Goal: Task Accomplishment & Management: Complete application form

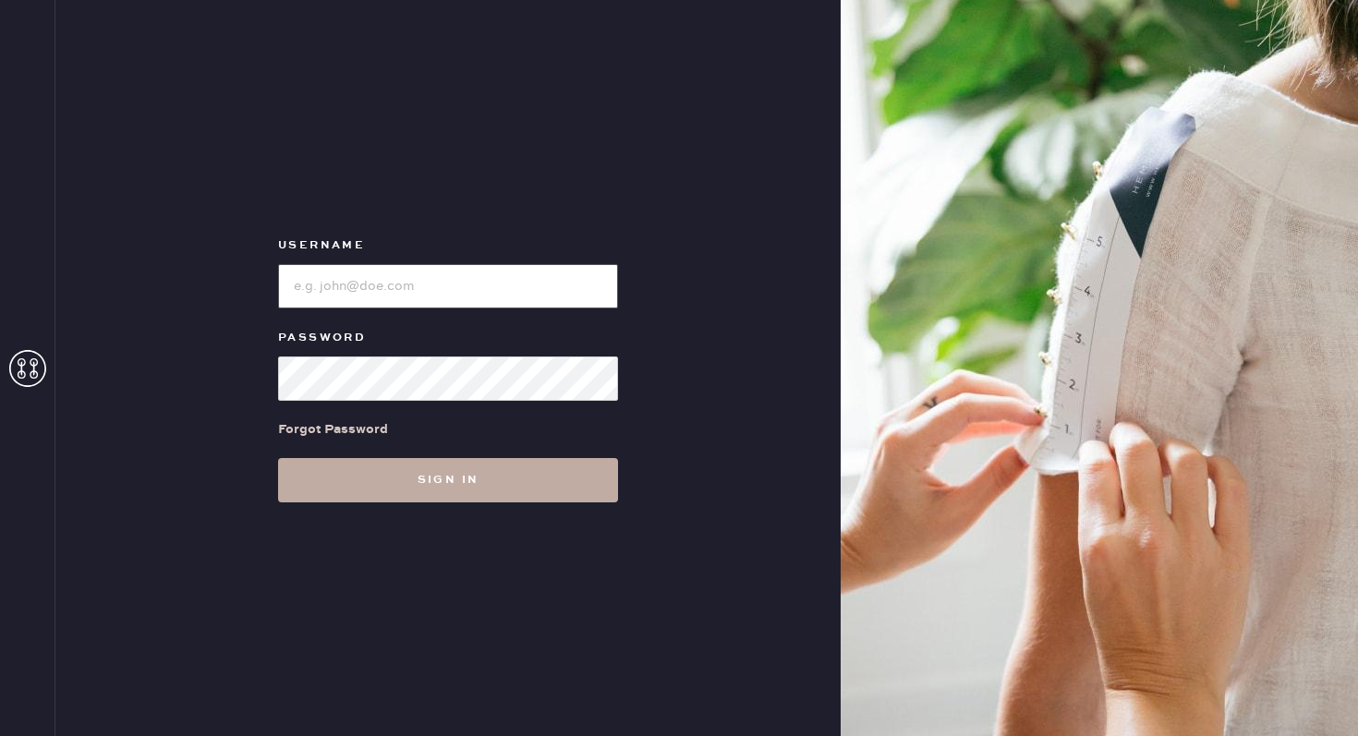
type input "reformationgeorgetown"
click at [465, 477] on button "Sign in" at bounding box center [448, 480] width 340 height 44
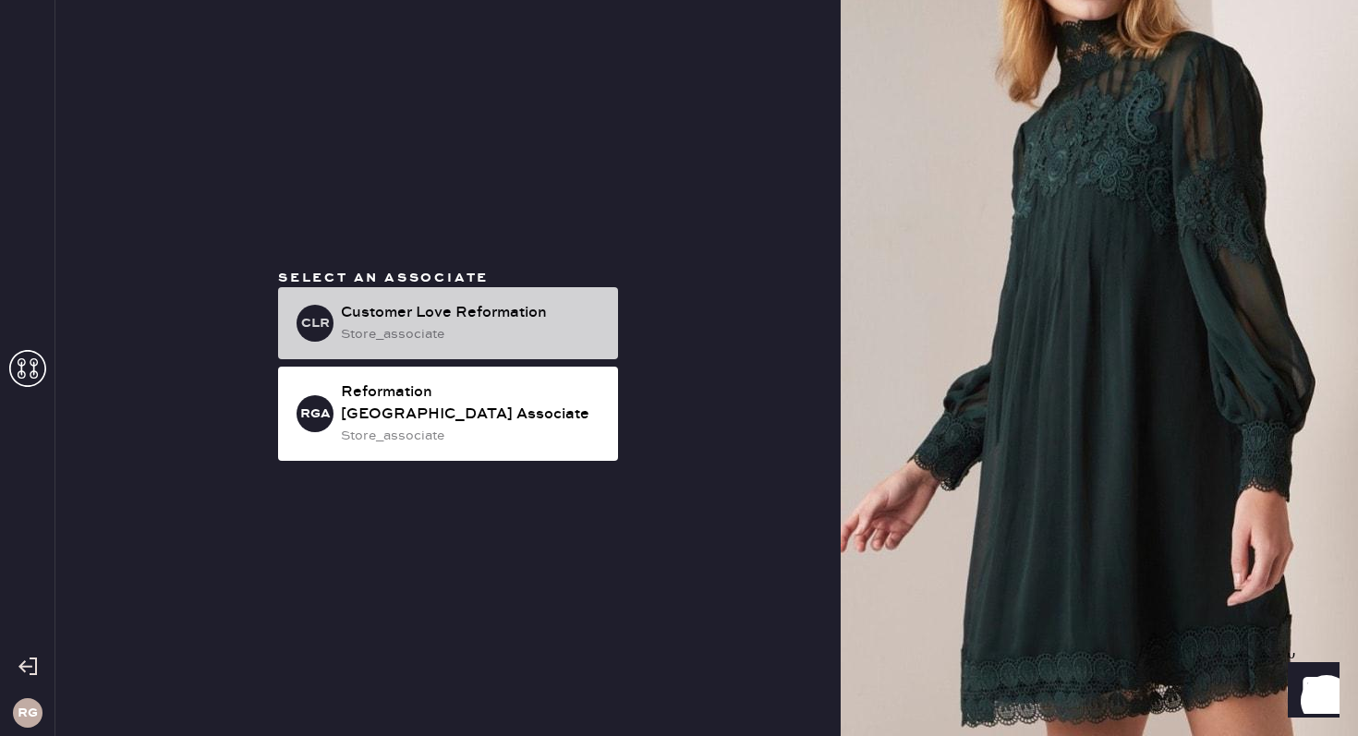
click at [481, 318] on div "Customer Love Reformation" at bounding box center [472, 313] width 262 height 22
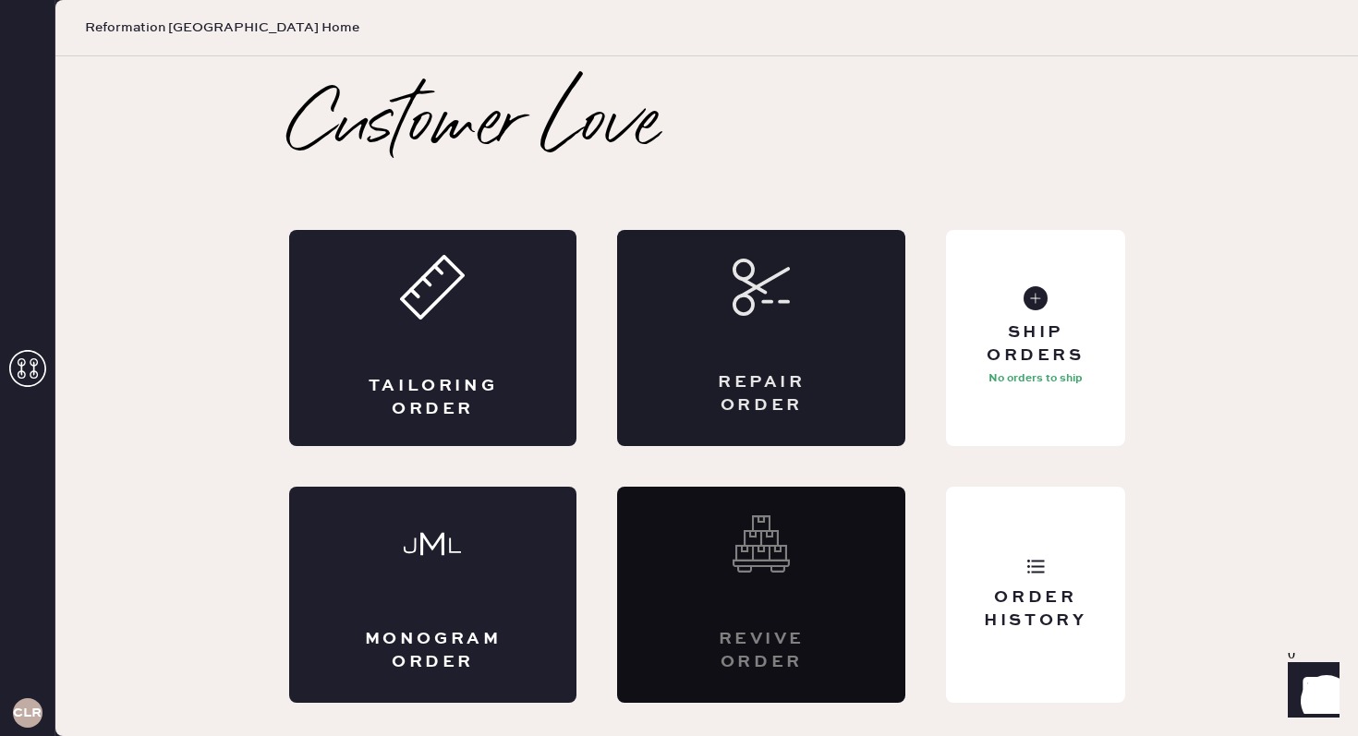
click at [774, 359] on div "Repair Order" at bounding box center [761, 338] width 288 height 216
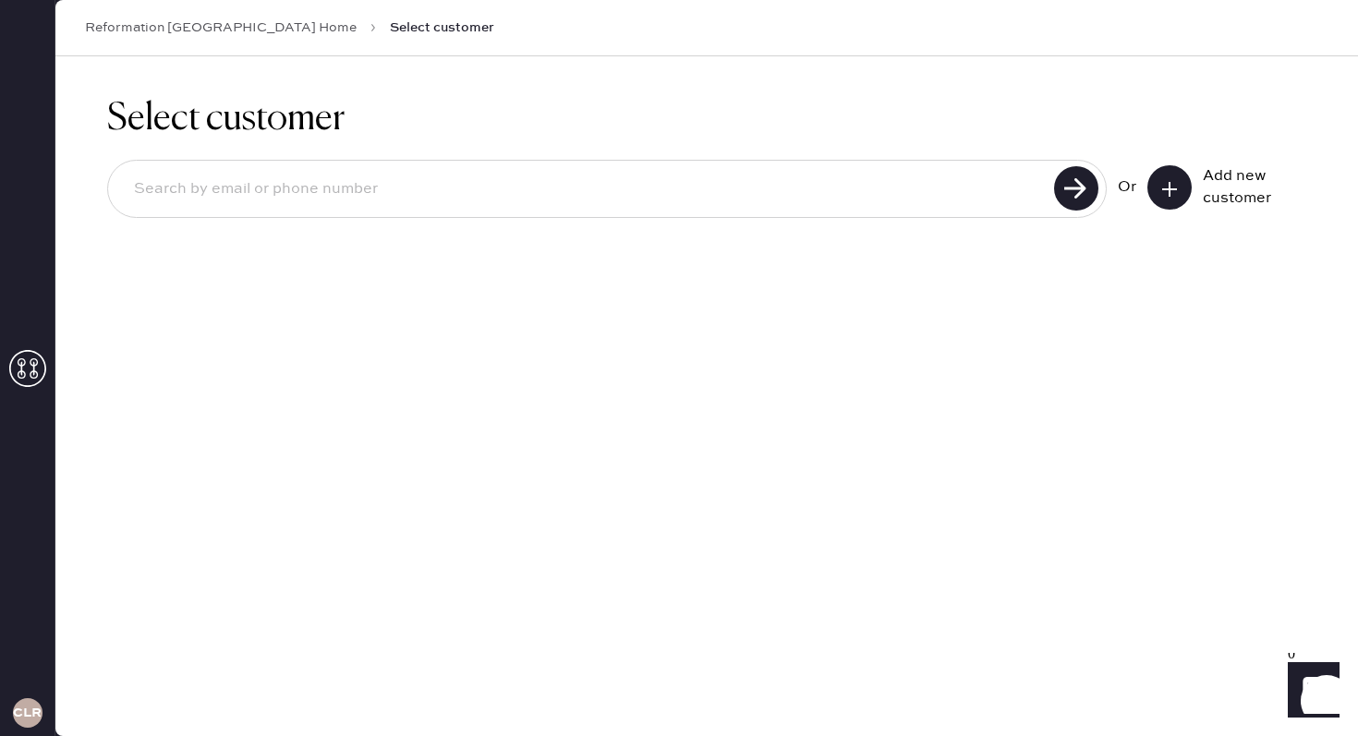
click at [667, 199] on input at bounding box center [583, 189] width 929 height 42
click at [1160, 196] on icon at bounding box center [1169, 189] width 18 height 18
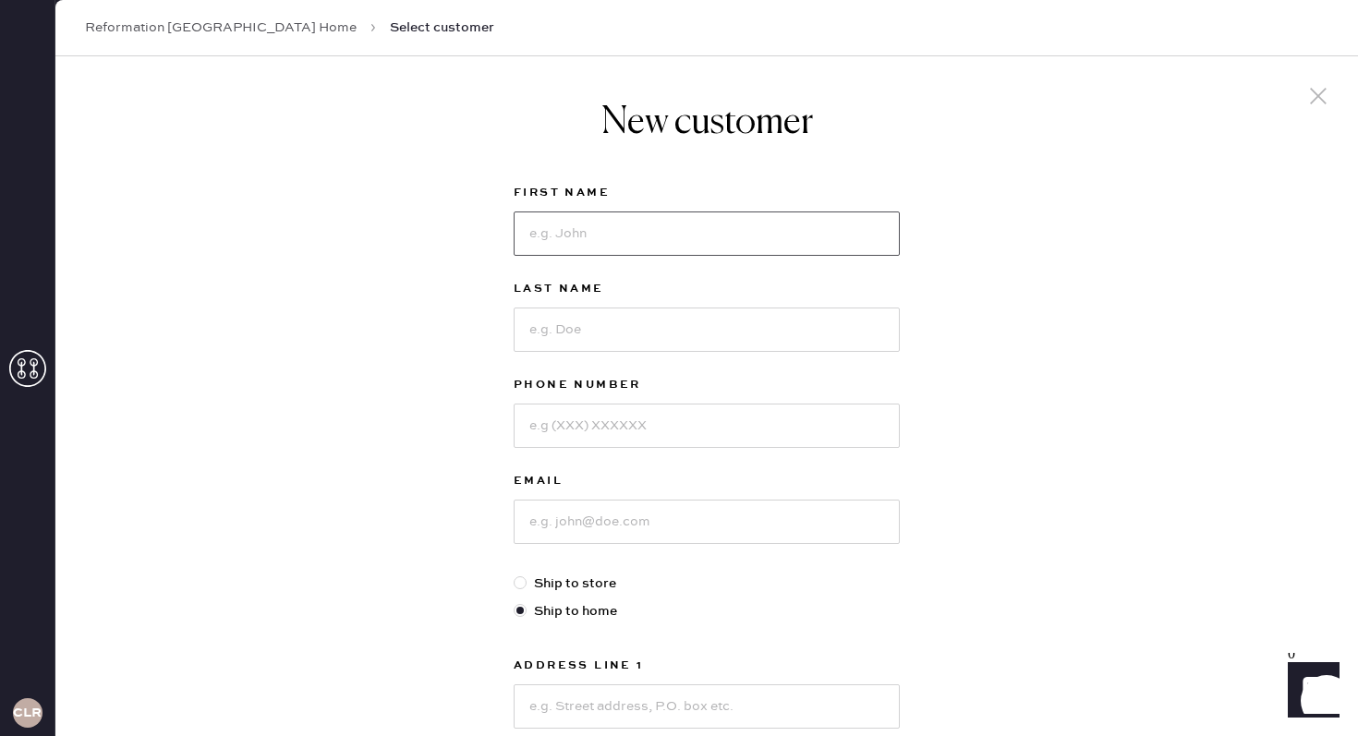
click at [577, 238] on input at bounding box center [707, 234] width 386 height 44
type input "Kat"
click at [578, 323] on input at bounding box center [707, 330] width 386 height 44
type input "[PERSON_NAME]"
click at [565, 426] on input at bounding box center [707, 426] width 386 height 44
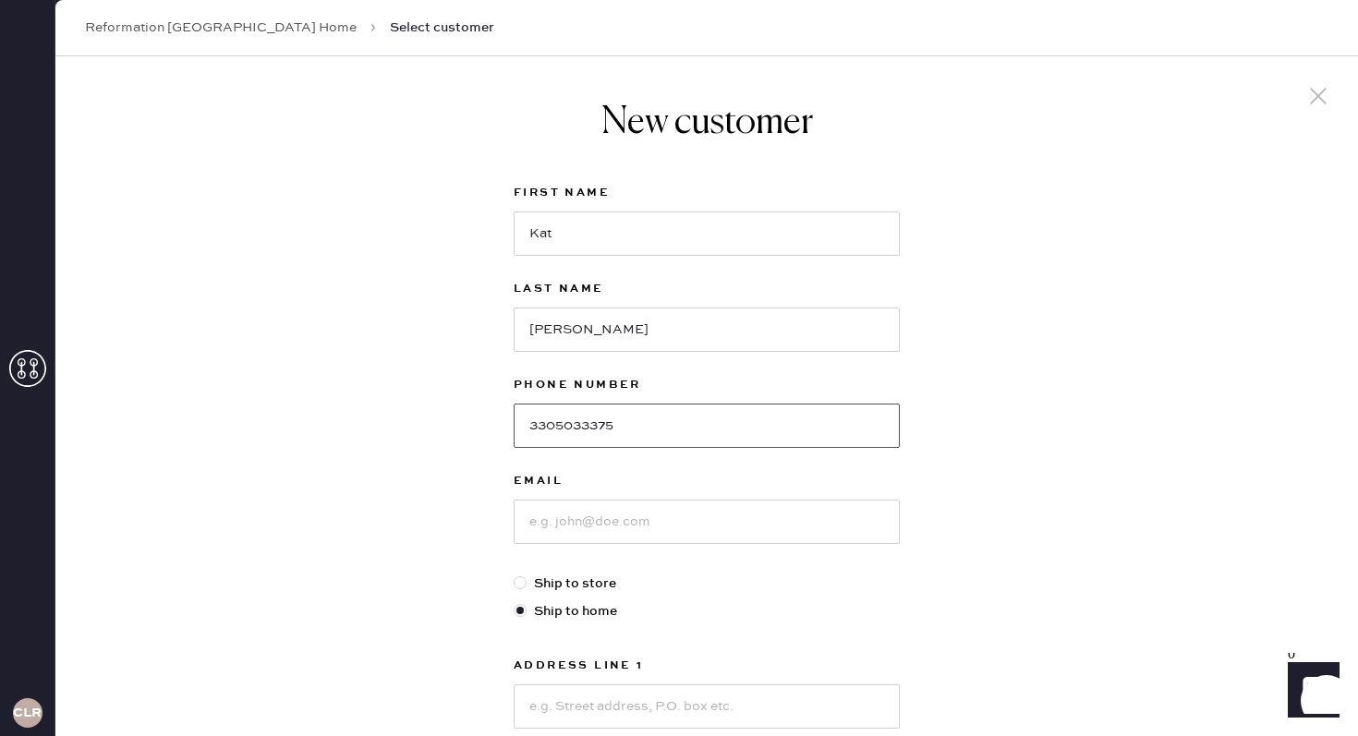
type input "3305033375"
click at [575, 523] on input at bounding box center [707, 522] width 386 height 44
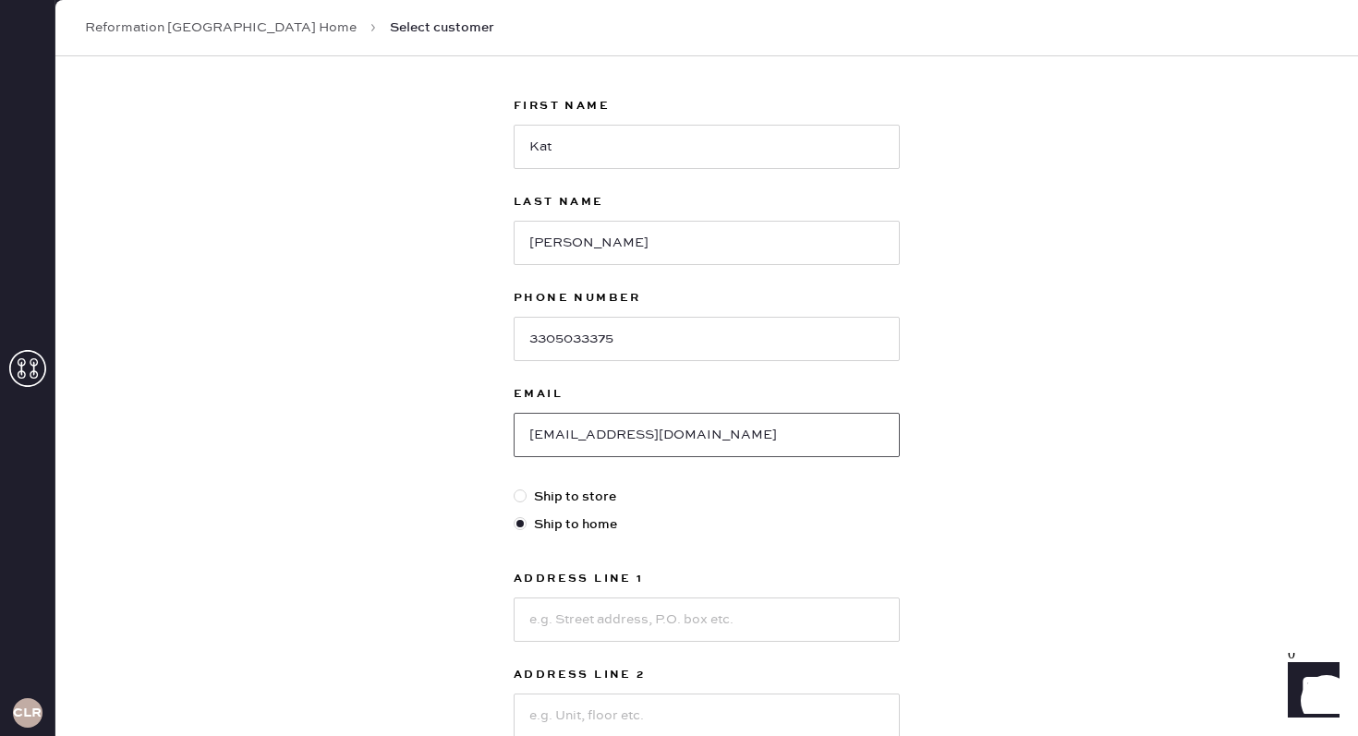
scroll to position [104, 0]
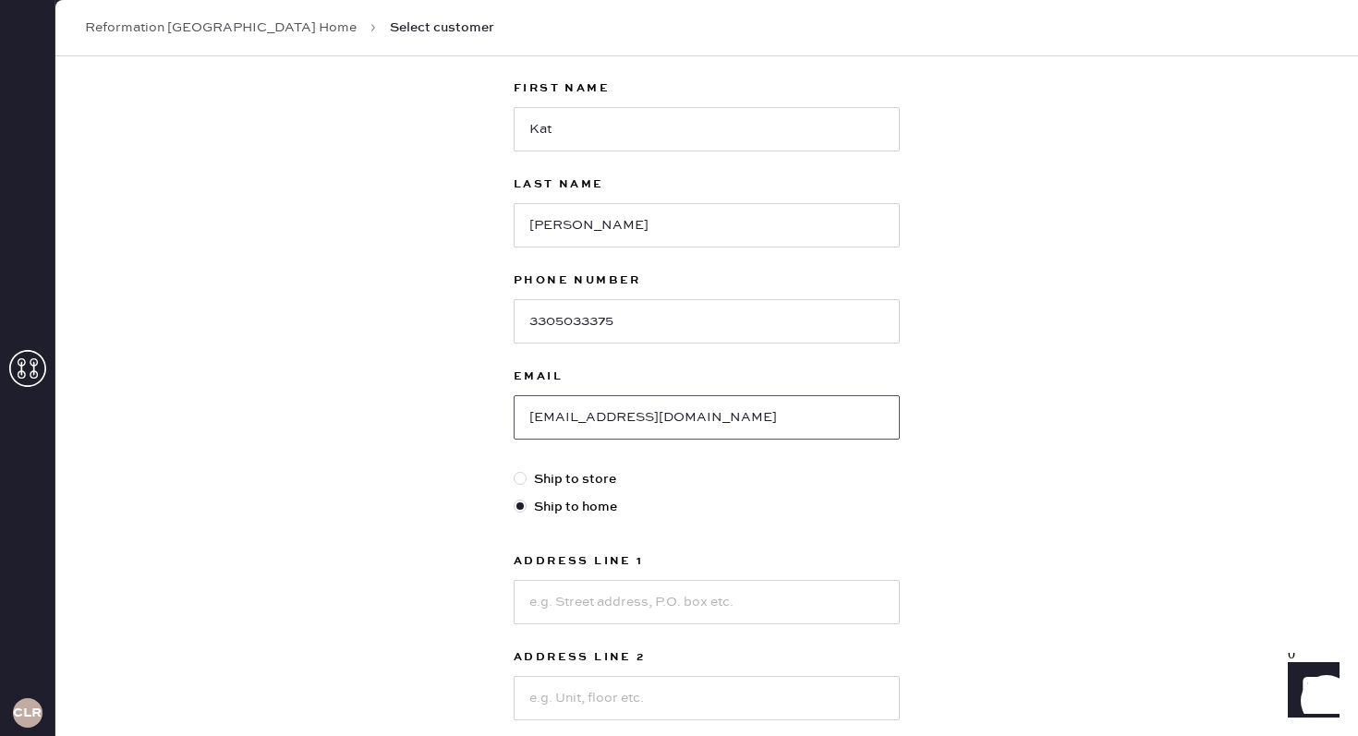
type input "[EMAIL_ADDRESS][DOMAIN_NAME]"
click at [574, 592] on input at bounding box center [707, 602] width 386 height 44
click at [676, 601] on input at bounding box center [707, 602] width 386 height 44
click at [554, 601] on input at bounding box center [707, 602] width 386 height 44
type input "[STREET_ADDRESS]"
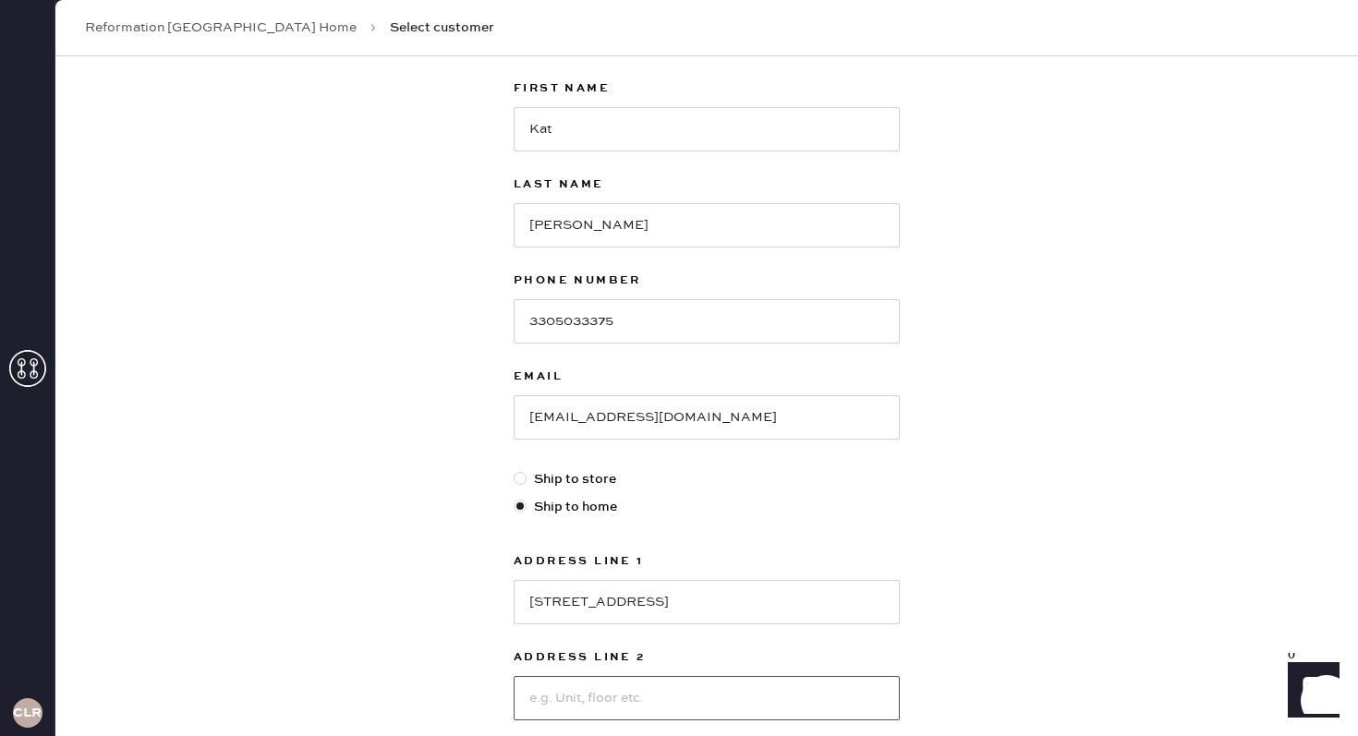
click at [601, 693] on input at bounding box center [707, 698] width 386 height 44
click at [557, 692] on input at bounding box center [707, 698] width 386 height 44
type input "apt 504"
click at [965, 621] on div "New customer First Name Kat Last Name [PERSON_NAME] Phone Number [PHONE_NUMBER]…" at bounding box center [706, 525] width 1303 height 1146
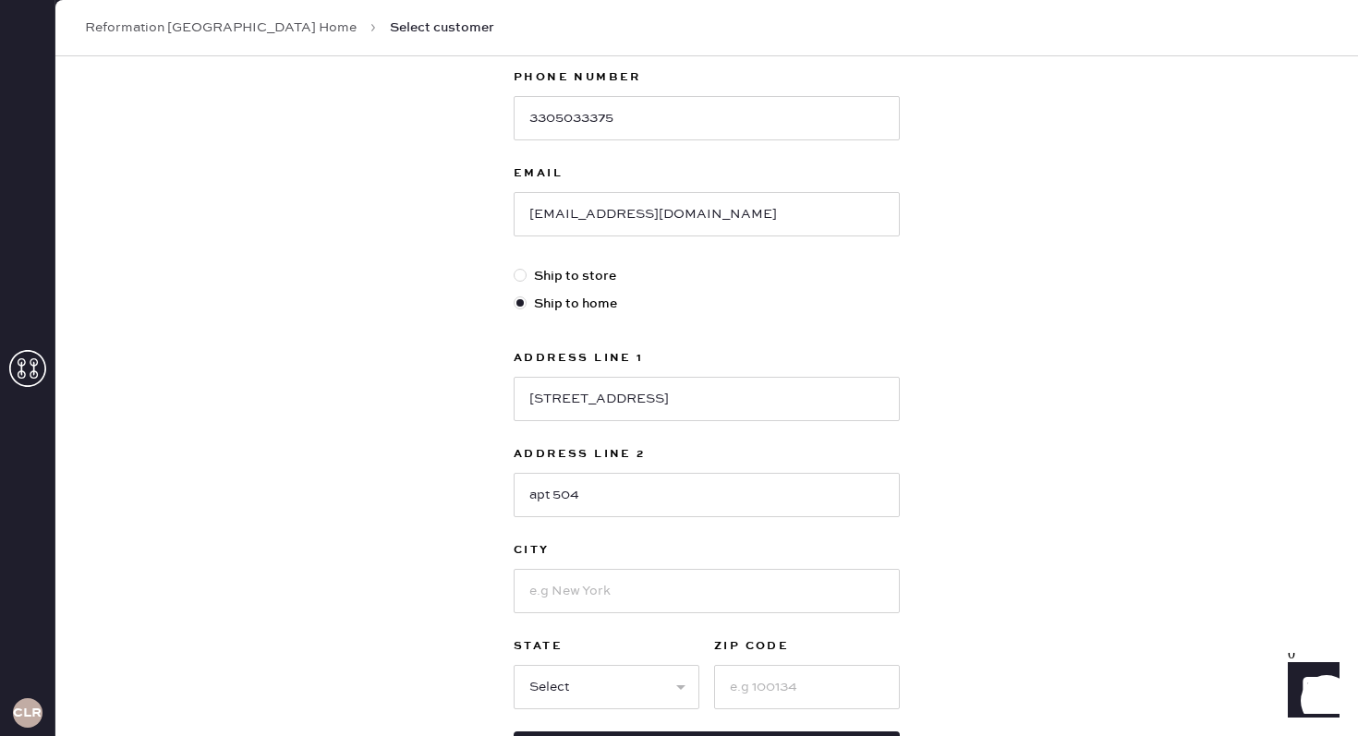
scroll to position [446, 0]
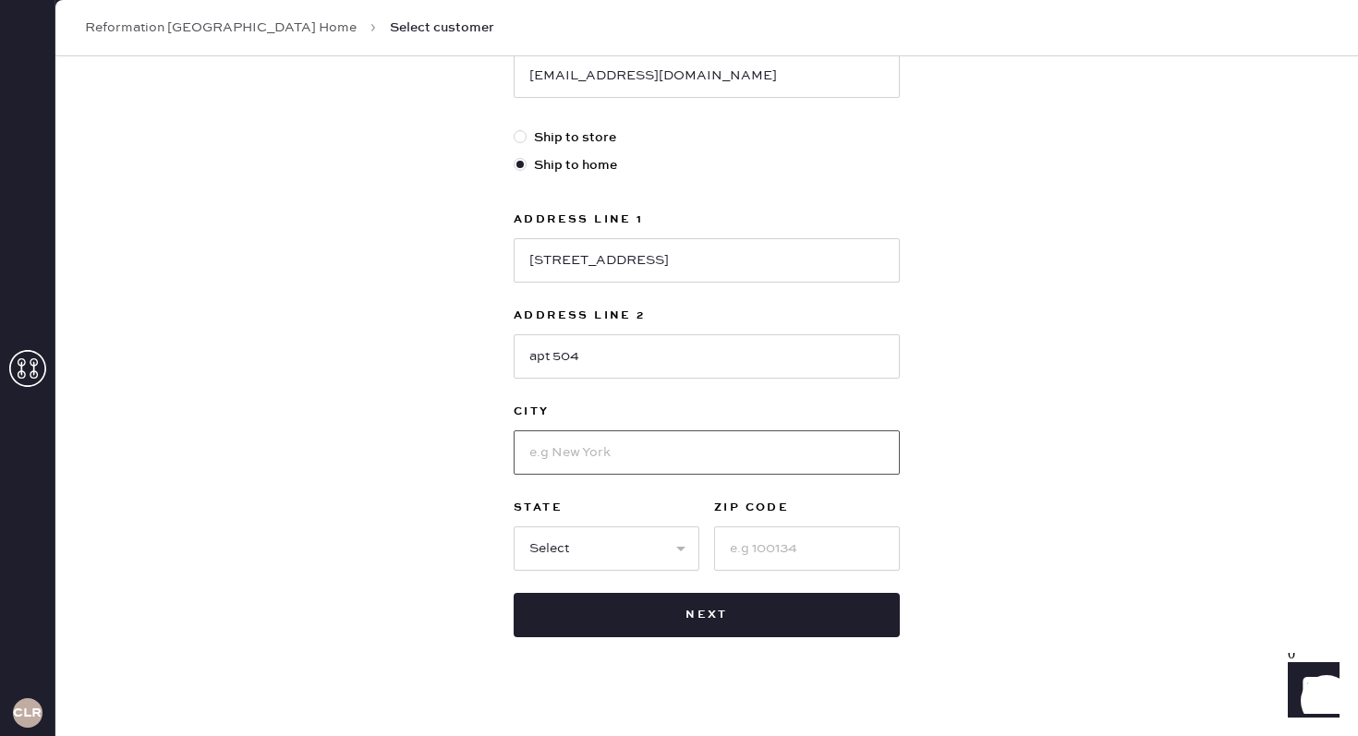
click at [661, 460] on input at bounding box center [707, 453] width 386 height 44
type input "[US_STATE][GEOGRAPHIC_DATA]"
click at [678, 547] on select "Select AK AL AR AZ CA CO CT [GEOGRAPHIC_DATA] DE FL [GEOGRAPHIC_DATA] HI [GEOGR…" at bounding box center [607, 549] width 186 height 44
click at [647, 534] on select "Select AK AL AR AZ CA CO CT [GEOGRAPHIC_DATA] DE FL [GEOGRAPHIC_DATA] HI [GEOGR…" at bounding box center [607, 549] width 186 height 44
select select "DC"
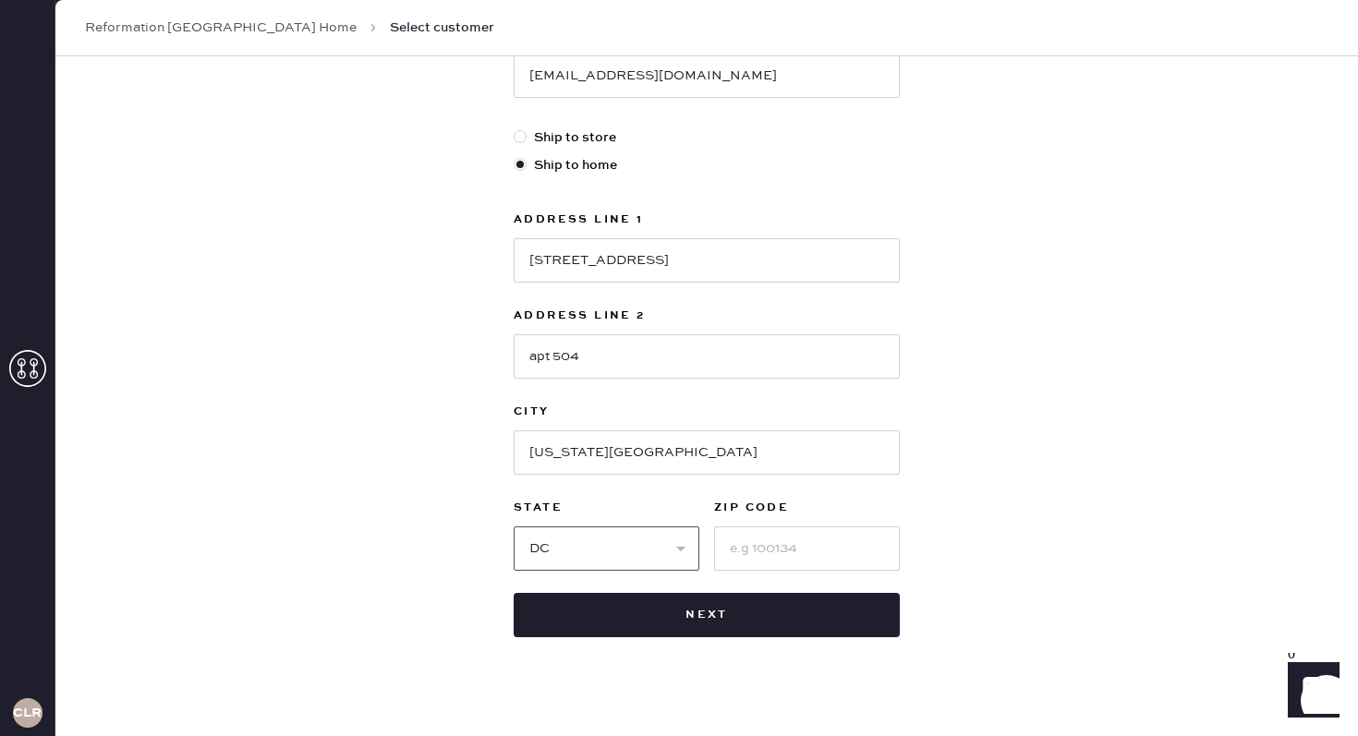
click at [514, 527] on select "Select AK AL AR AZ CA CO CT [GEOGRAPHIC_DATA] DE FL [GEOGRAPHIC_DATA] HI [GEOGR…" at bounding box center [607, 549] width 186 height 44
click at [776, 545] on input at bounding box center [807, 549] width 186 height 44
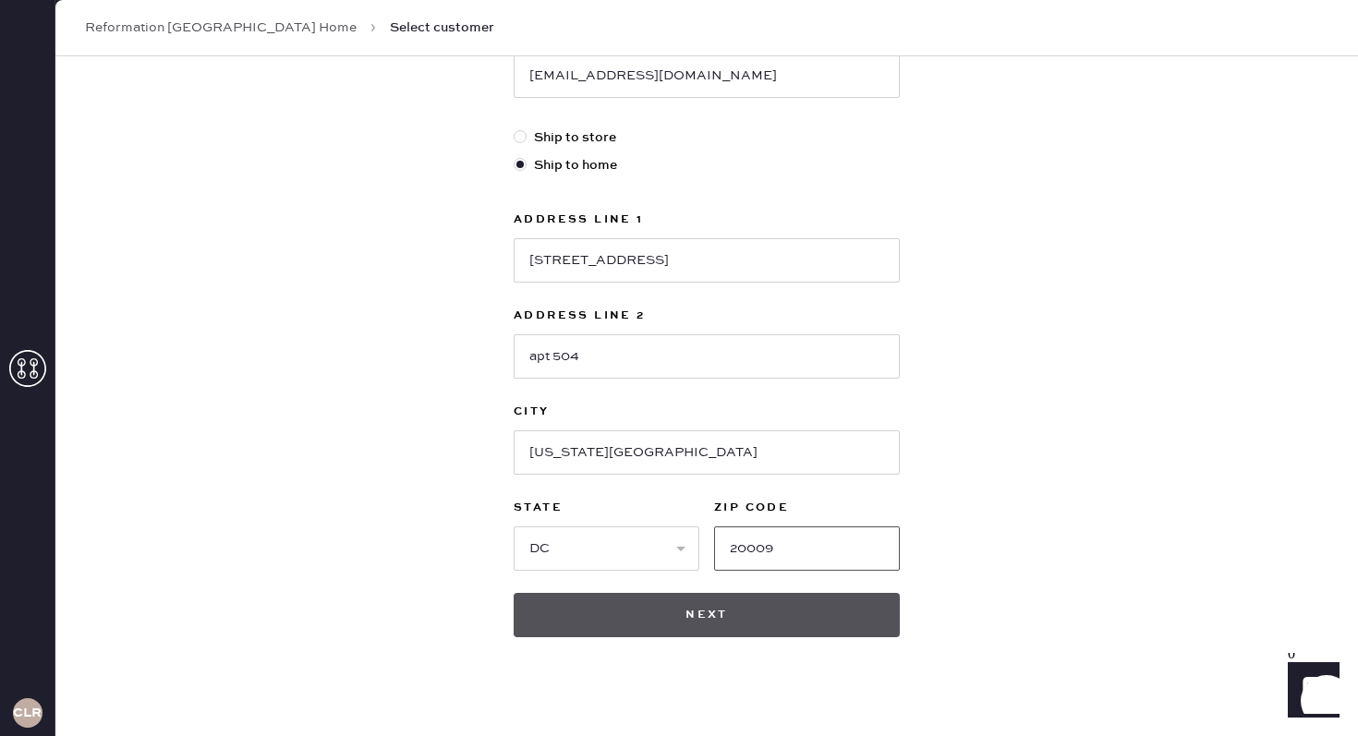
type input "20009"
click at [770, 623] on button "Next" at bounding box center [707, 615] width 386 height 44
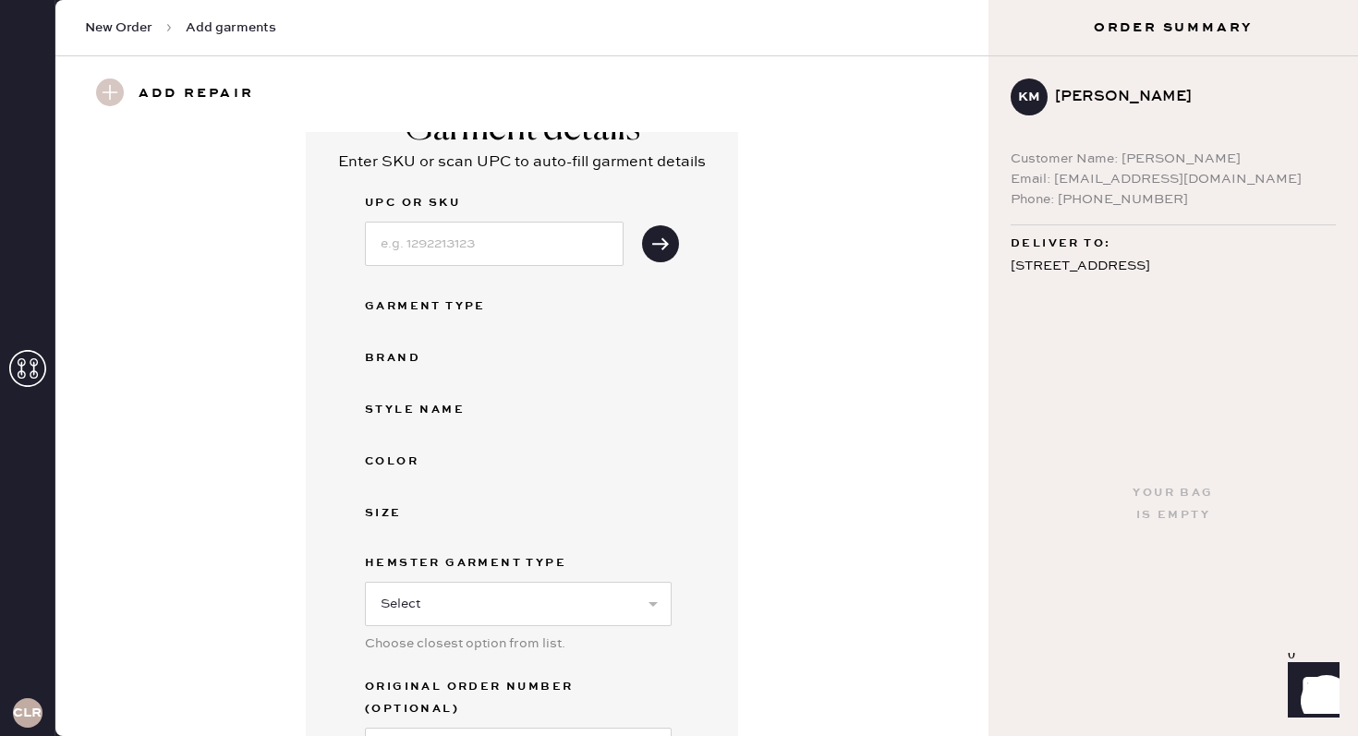
scroll to position [47, 0]
click at [416, 249] on input at bounding box center [494, 245] width 259 height 44
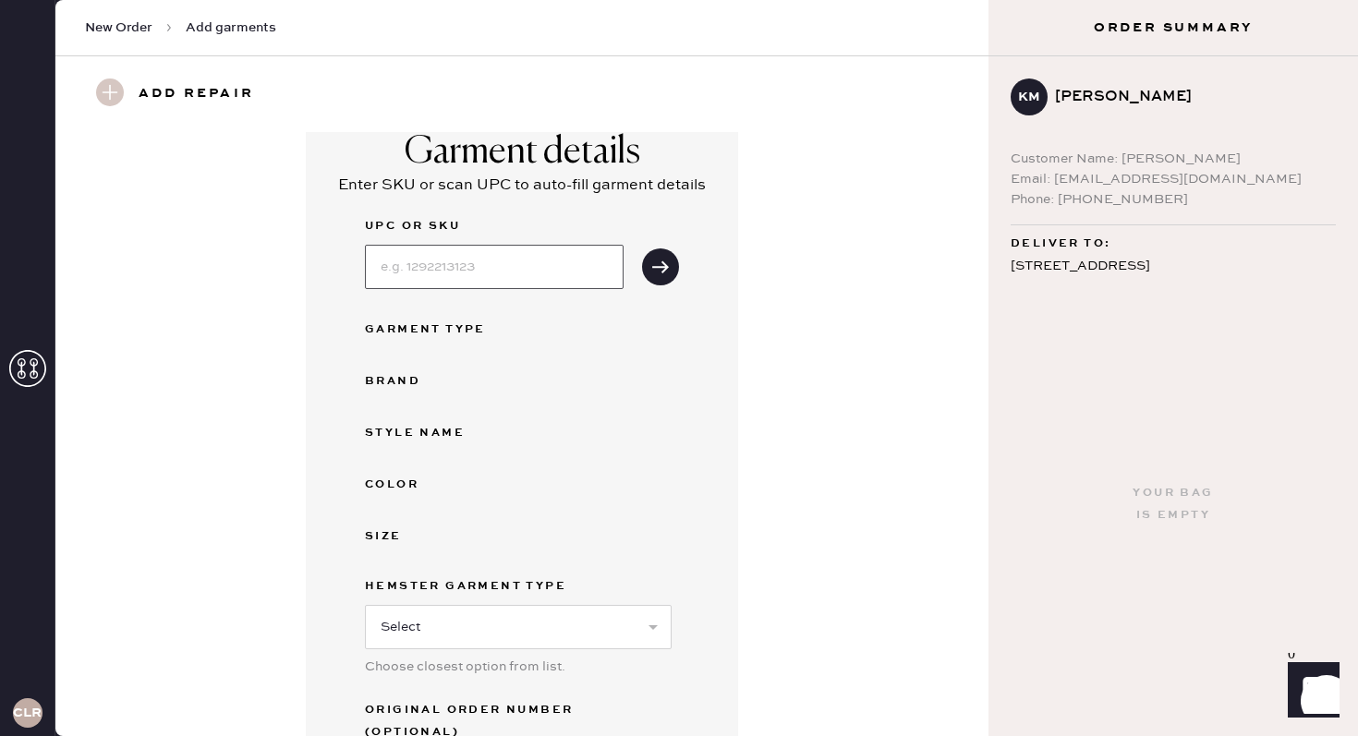
scroll to position [0, 0]
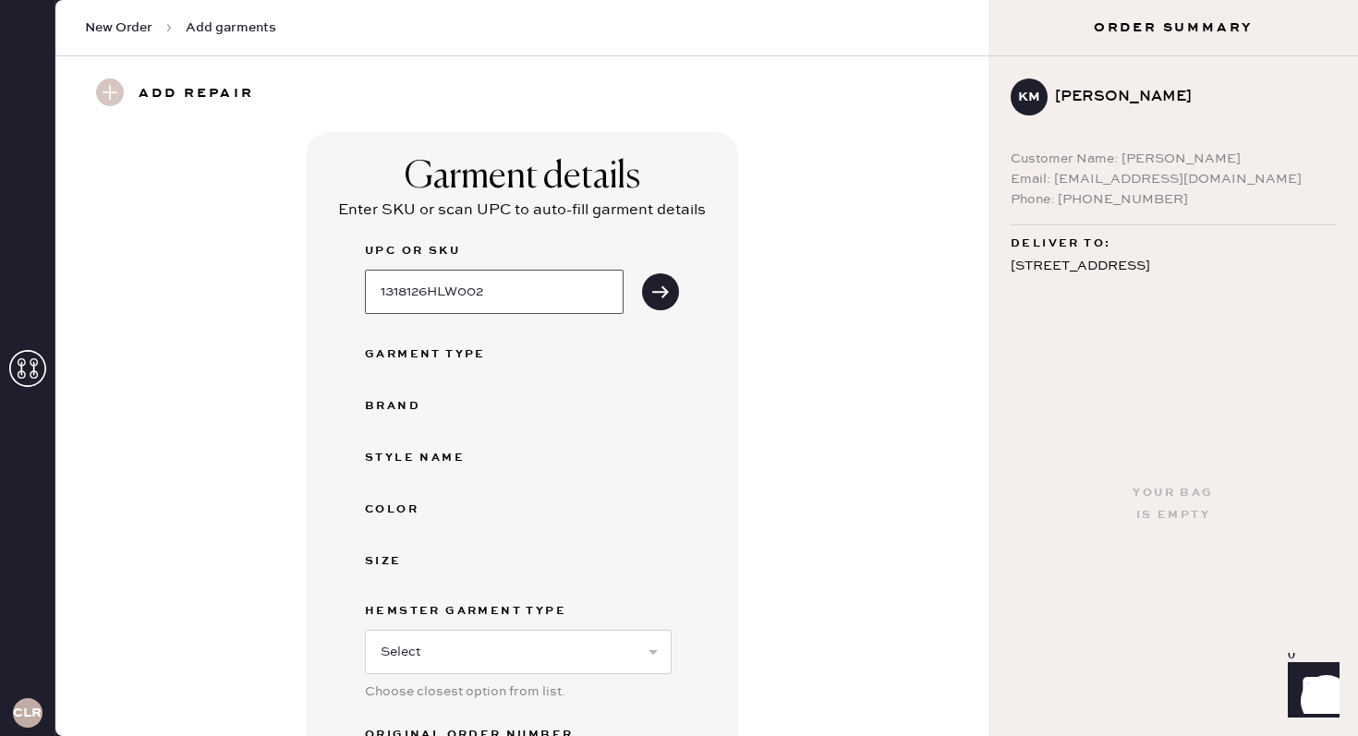
type input "1318126HLW002"
click at [489, 371] on div "UPC or SKU 1318126HLW002 Garment Type Brand Style name Color Size Hemster Garme…" at bounding box center [522, 530] width 314 height 580
click at [643, 296] on button "submit" at bounding box center [660, 291] width 37 height 37
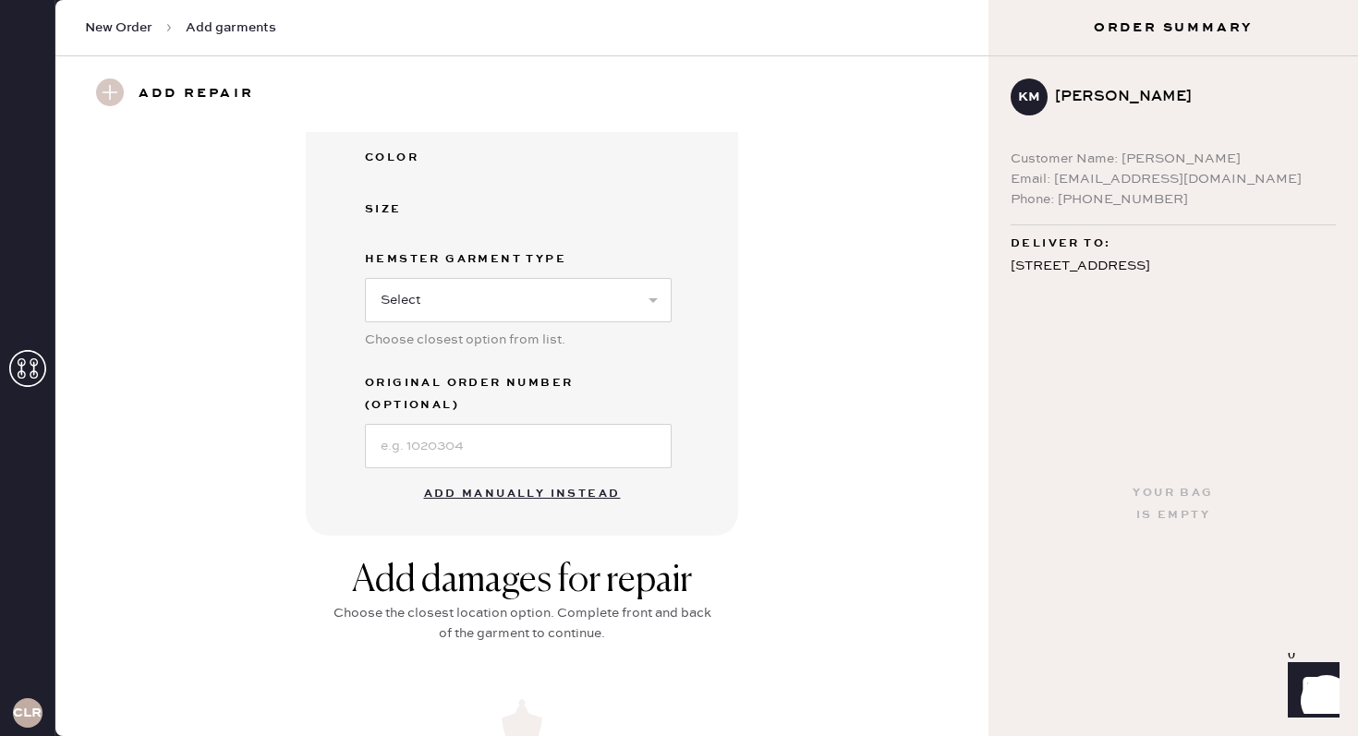
scroll to position [444, 0]
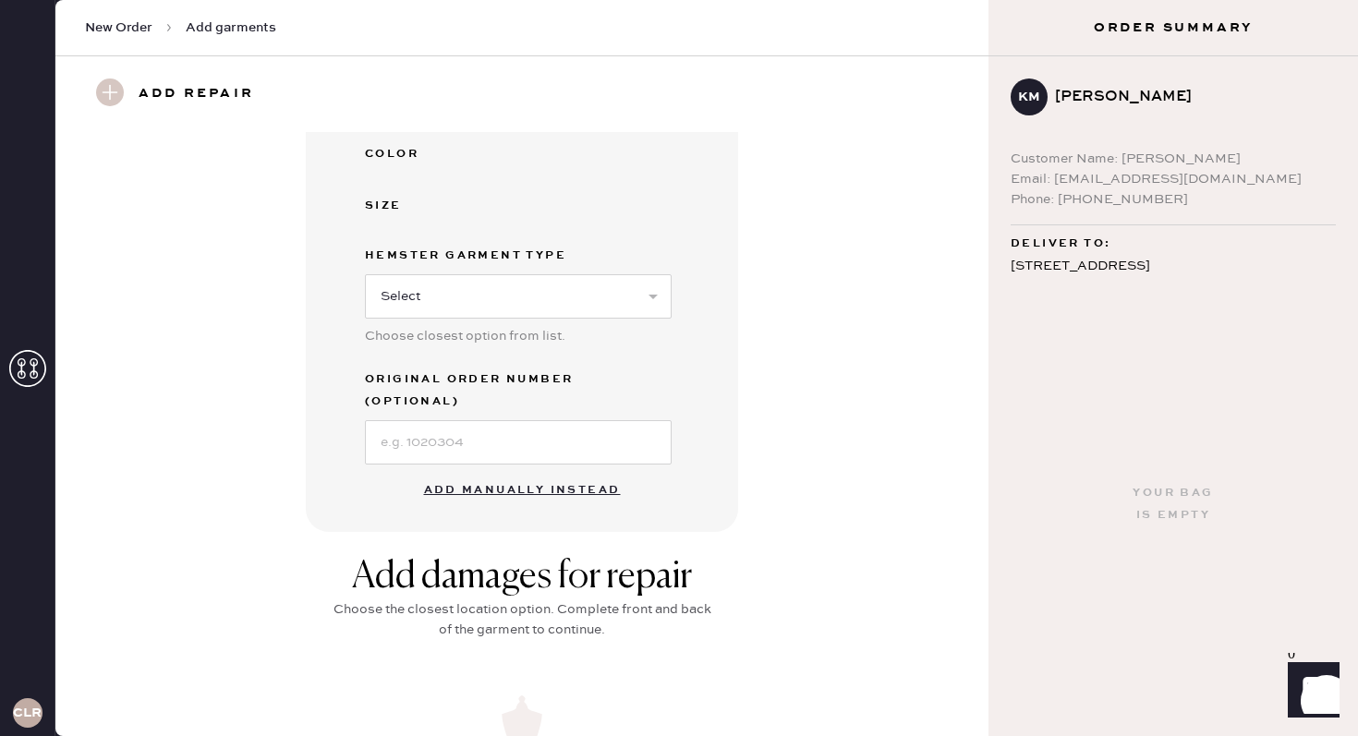
click at [560, 472] on button "Add manually instead" at bounding box center [522, 490] width 219 height 37
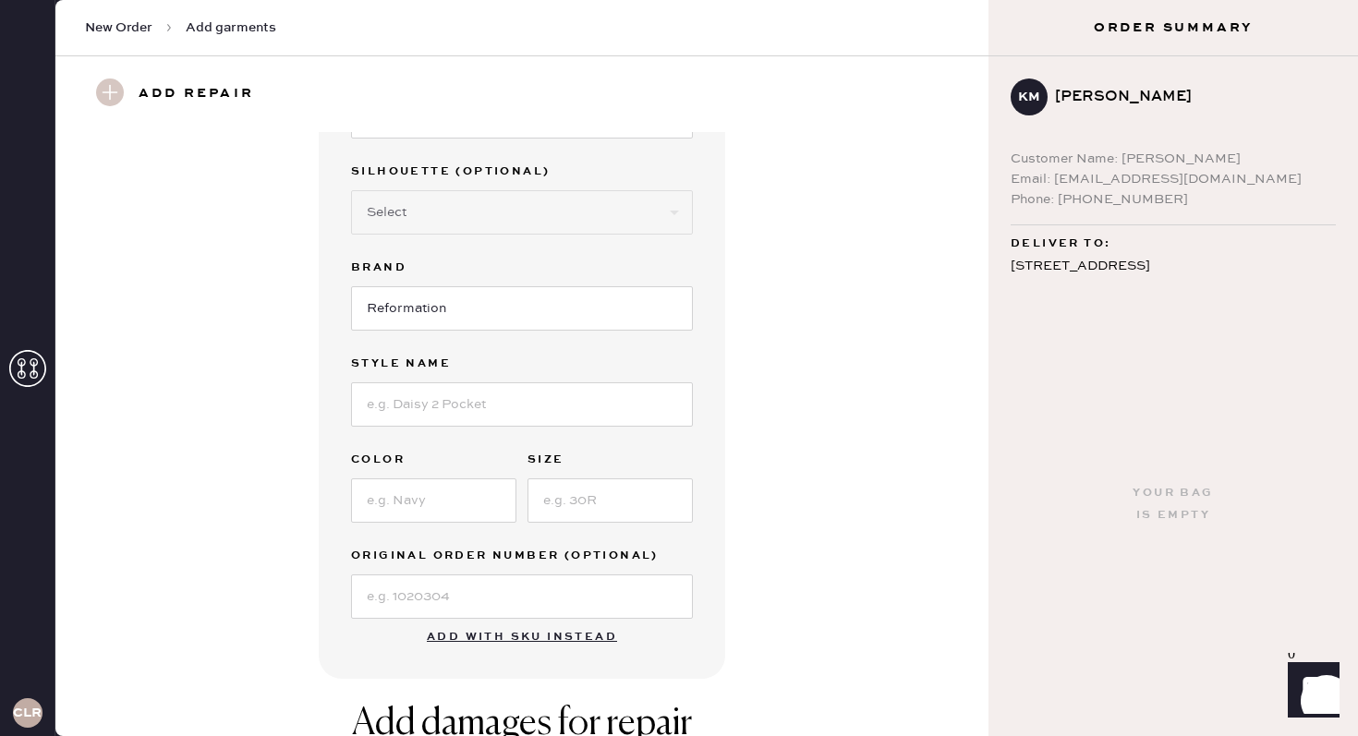
scroll to position [0, 0]
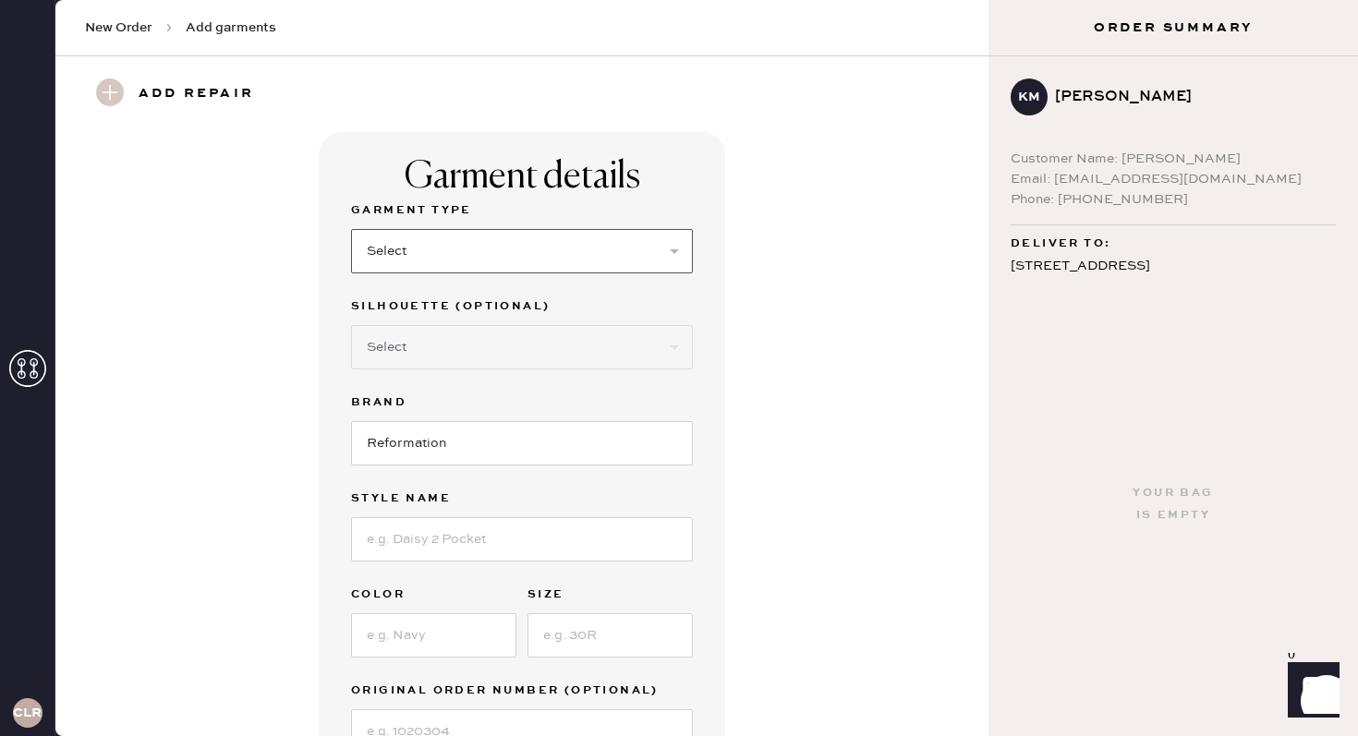
click at [462, 255] on select "Select Basic Skirt Jeans Leggings Pants Shorts Basic Sleeved Dress Basic Sleeve…" at bounding box center [522, 251] width 342 height 44
select select "15"
click at [351, 229] on select "Select Basic Skirt Jeans Leggings Pants Shorts Basic Sleeved Dress Basic Sleeve…" at bounding box center [522, 251] width 342 height 44
click at [458, 356] on select "Select Crop top Full Length Other" at bounding box center [522, 347] width 342 height 44
select select "other"
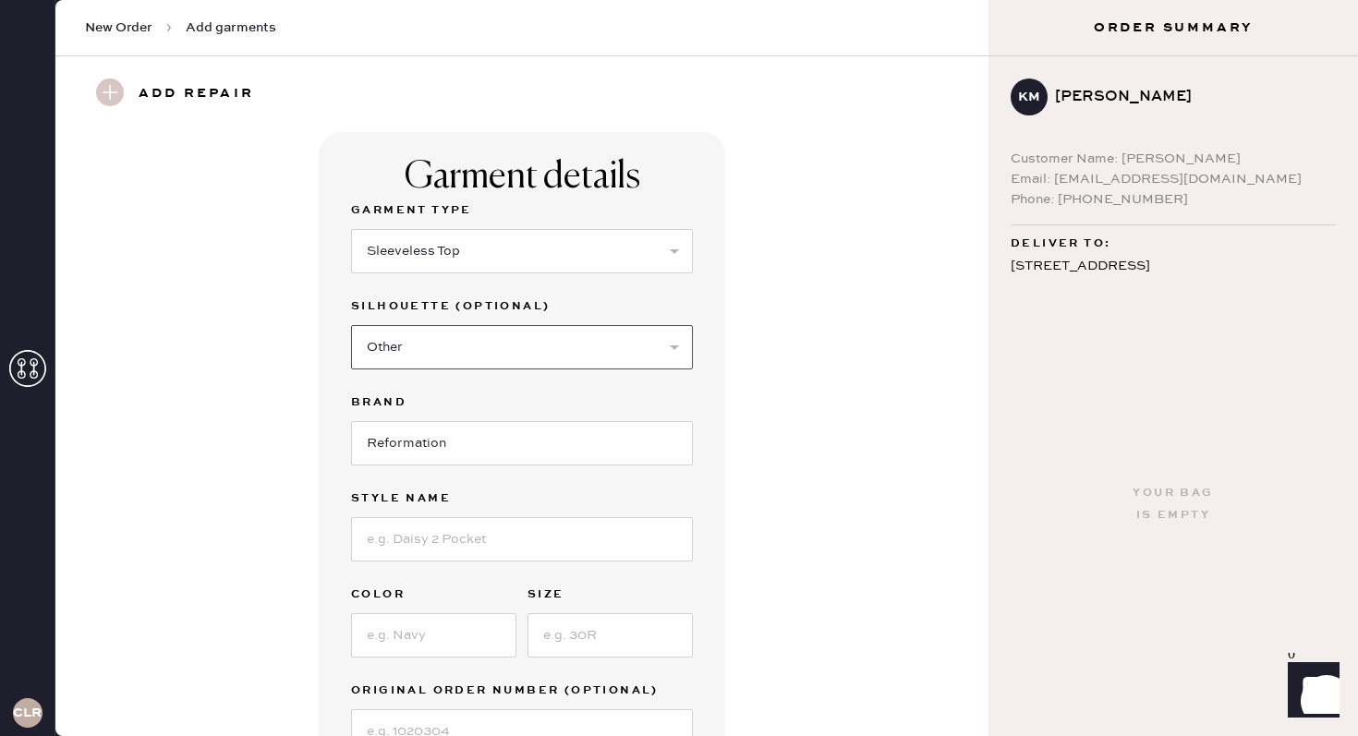
click at [351, 325] on select "Select Crop top Full Length Other" at bounding box center [522, 347] width 342 height 44
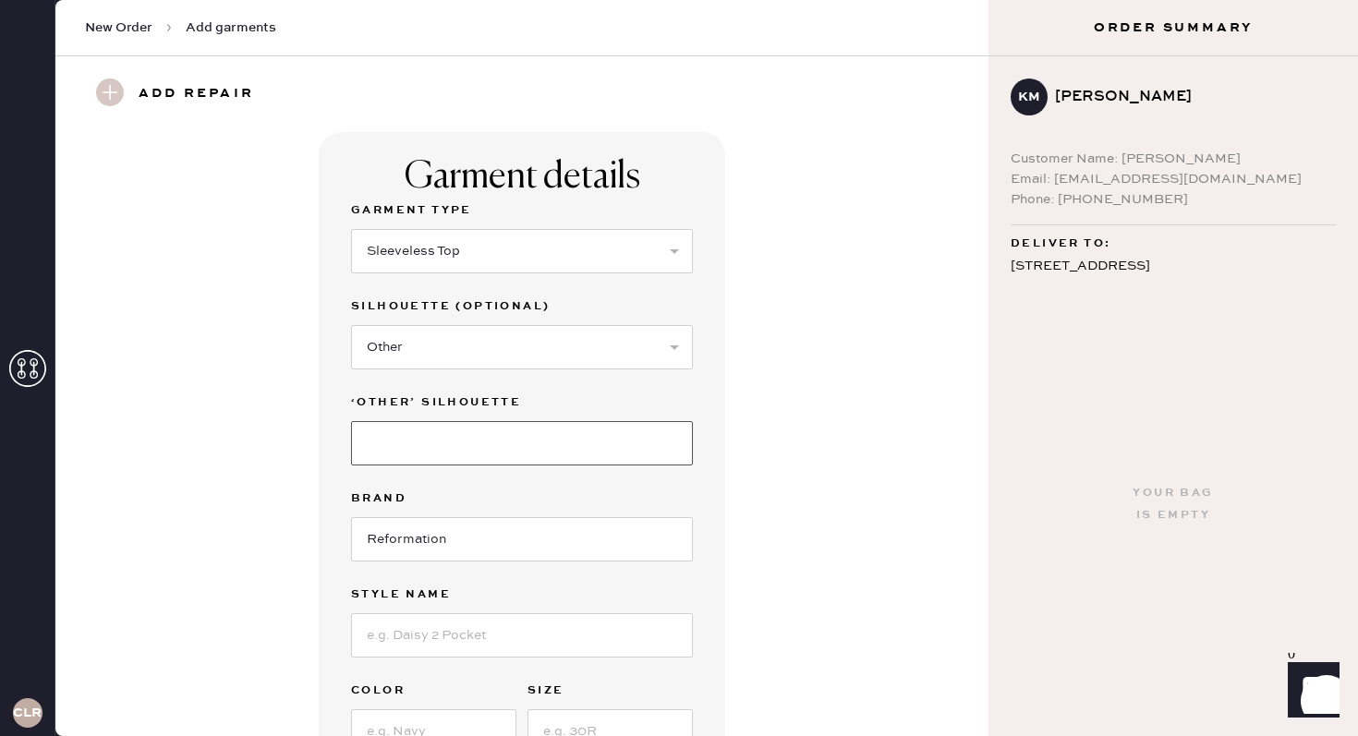
click at [463, 434] on input at bounding box center [522, 443] width 342 height 44
click at [404, 542] on input "Reformation" at bounding box center [522, 539] width 342 height 44
click at [525, 541] on input "Reformation" at bounding box center [522, 539] width 342 height 44
click at [511, 630] on input at bounding box center [522, 635] width 342 height 44
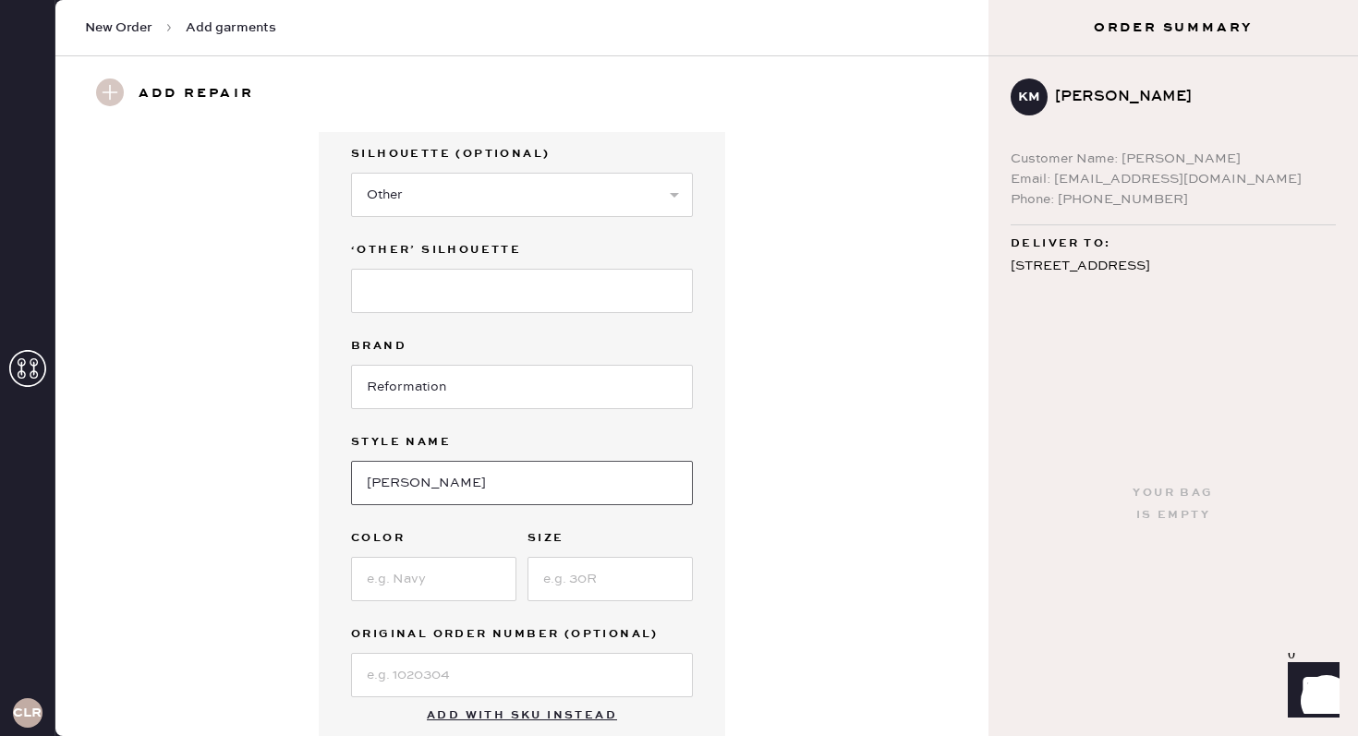
scroll to position [180, 0]
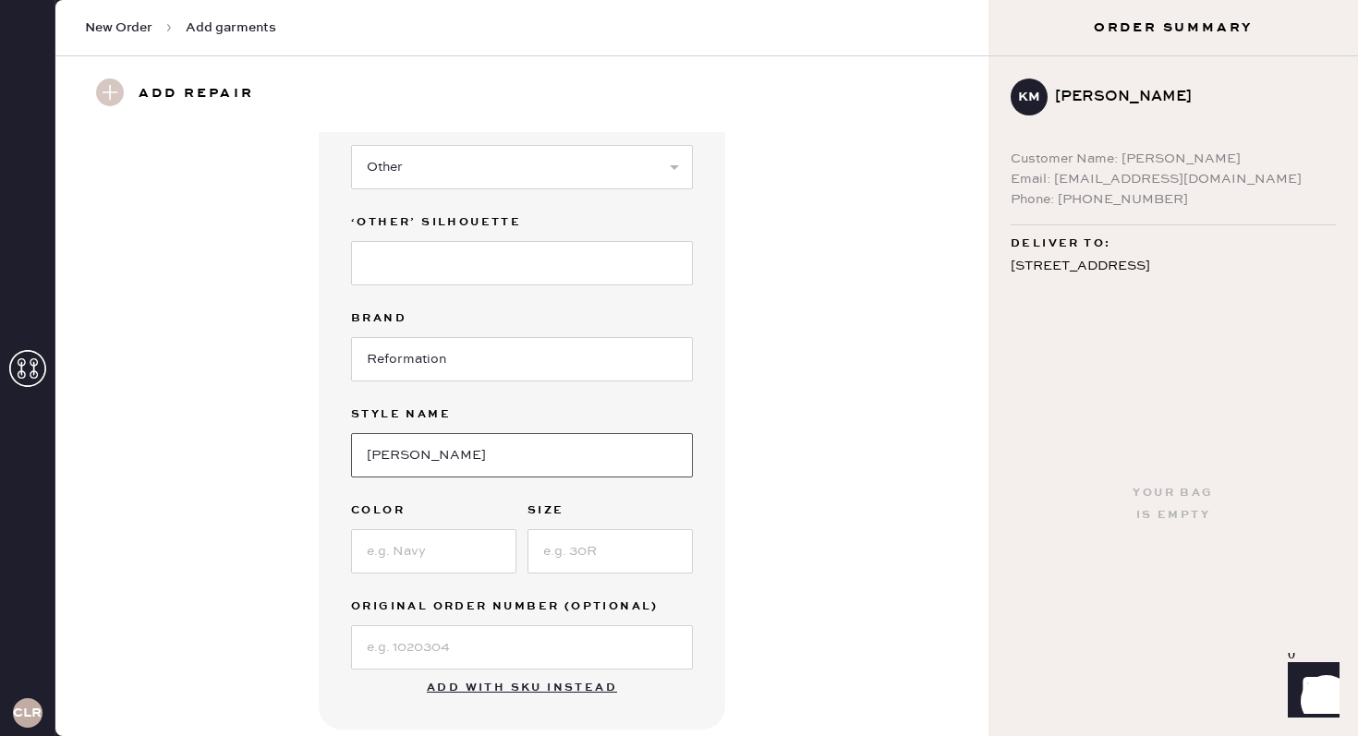
type input "[PERSON_NAME]"
click at [419, 559] on input at bounding box center [433, 551] width 165 height 44
type input "Honeyglow"
click at [597, 554] on input at bounding box center [610, 551] width 165 height 44
type input "2"
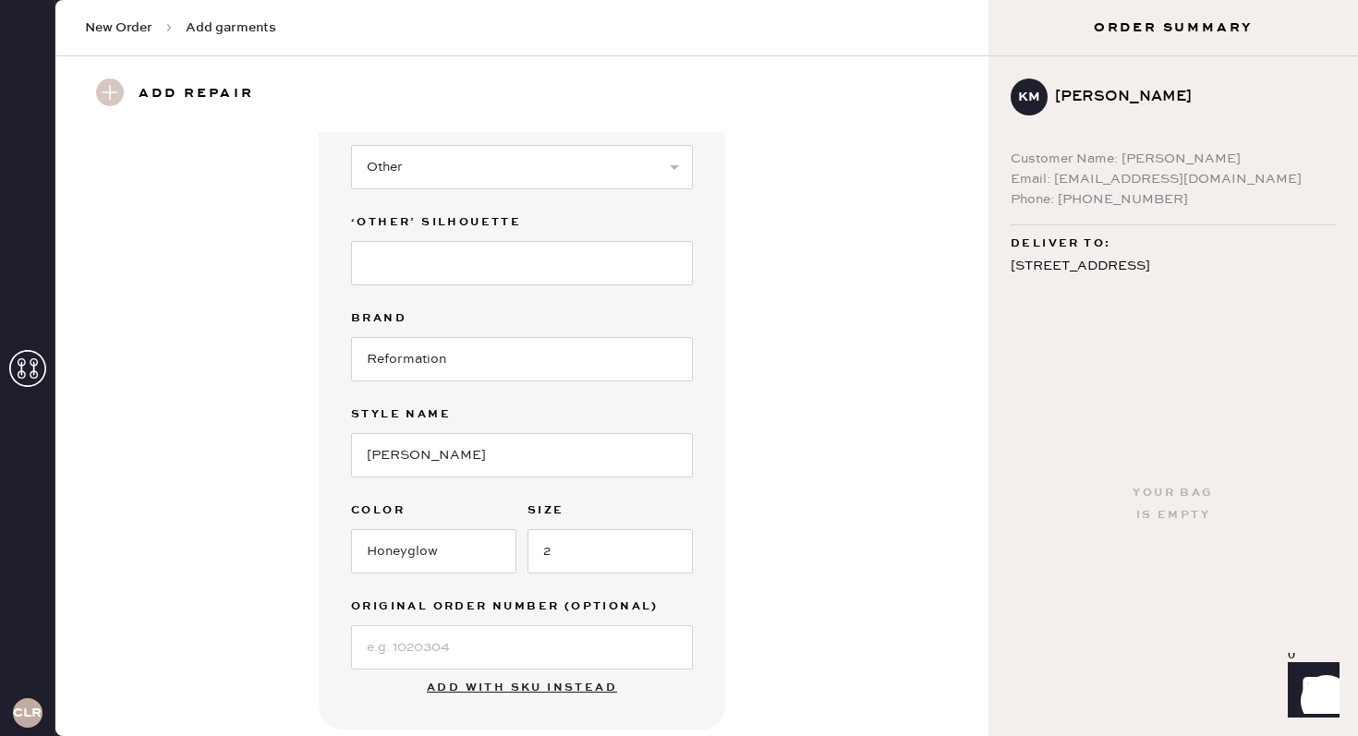
click at [761, 587] on div "Garment details Garment Type Select Basic Skirt Jeans Leggings Pants Shorts Bas…" at bounding box center [522, 341] width 867 height 778
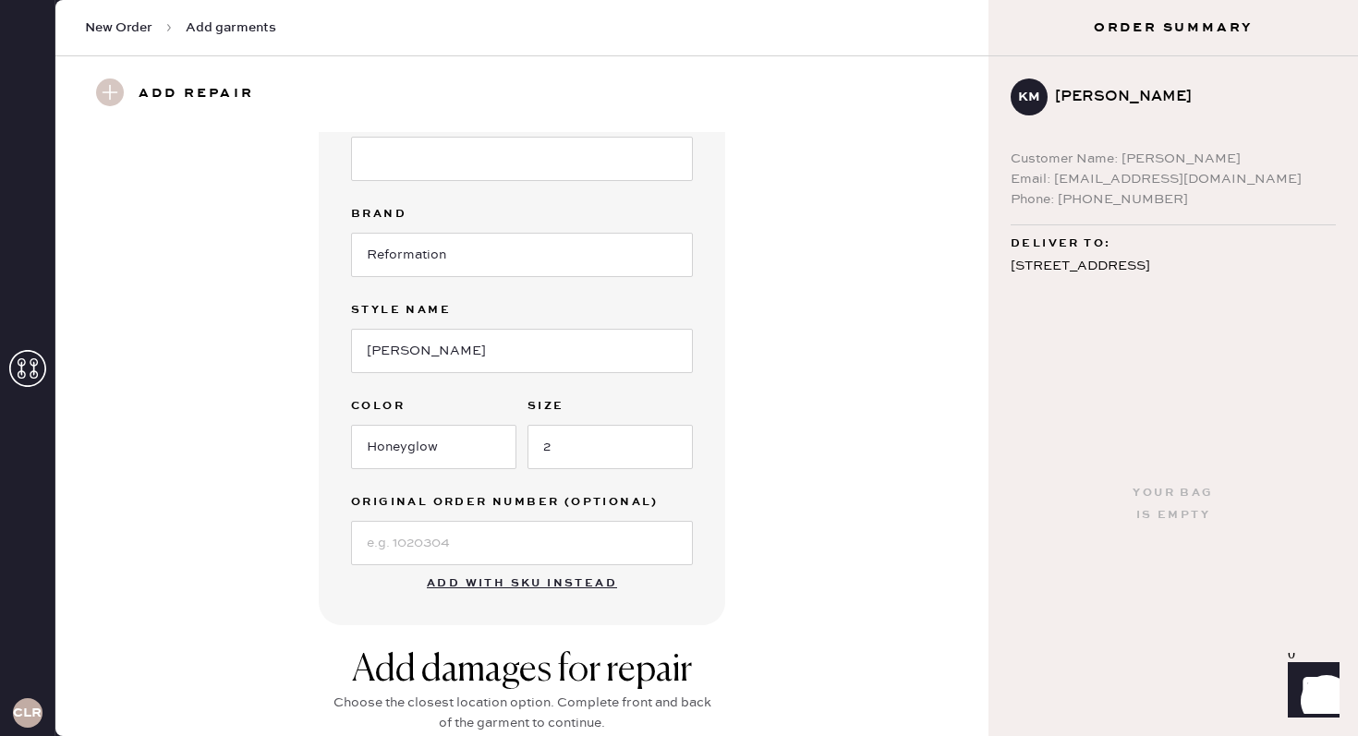
scroll to position [299, 0]
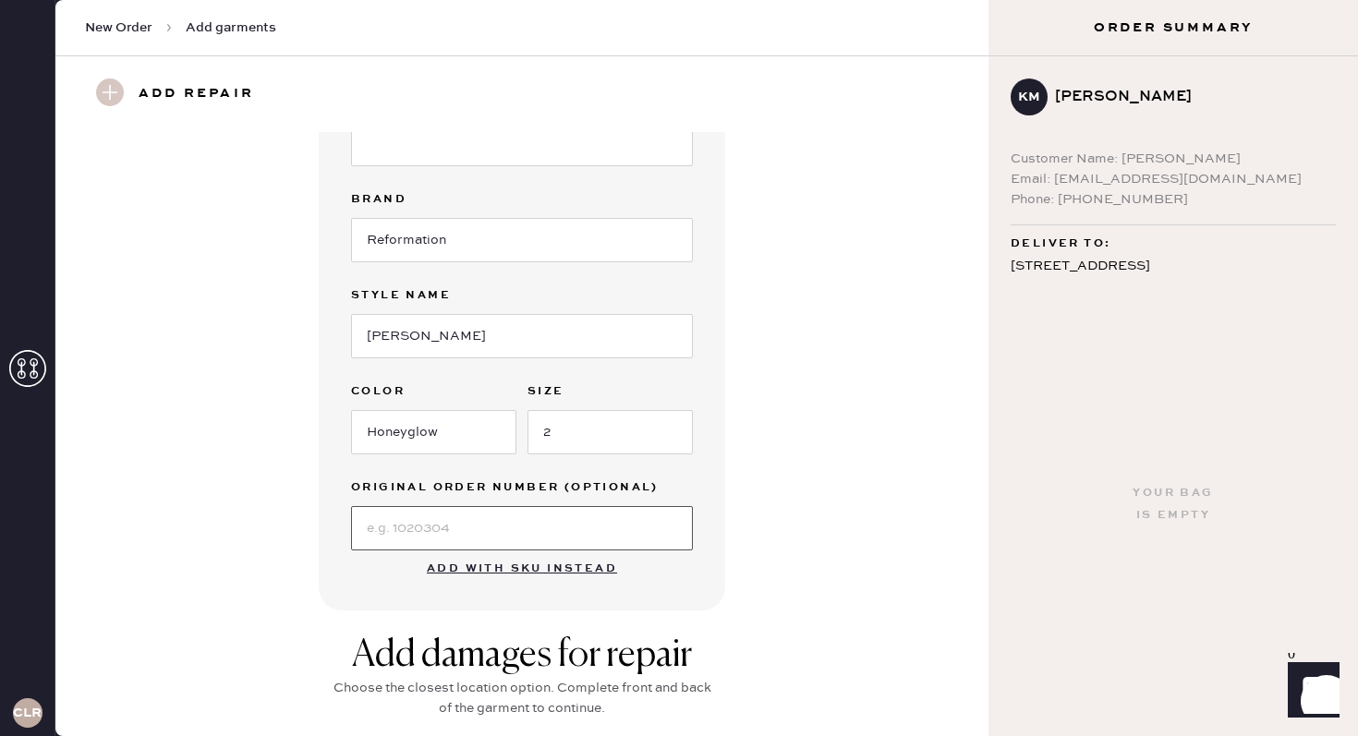
click at [523, 528] on input at bounding box center [522, 528] width 342 height 44
type input "S22038674"
click at [759, 533] on div "Garment details Garment Type Select Basic Skirt Jeans Leggings Pants Shorts Bas…" at bounding box center [522, 222] width 867 height 778
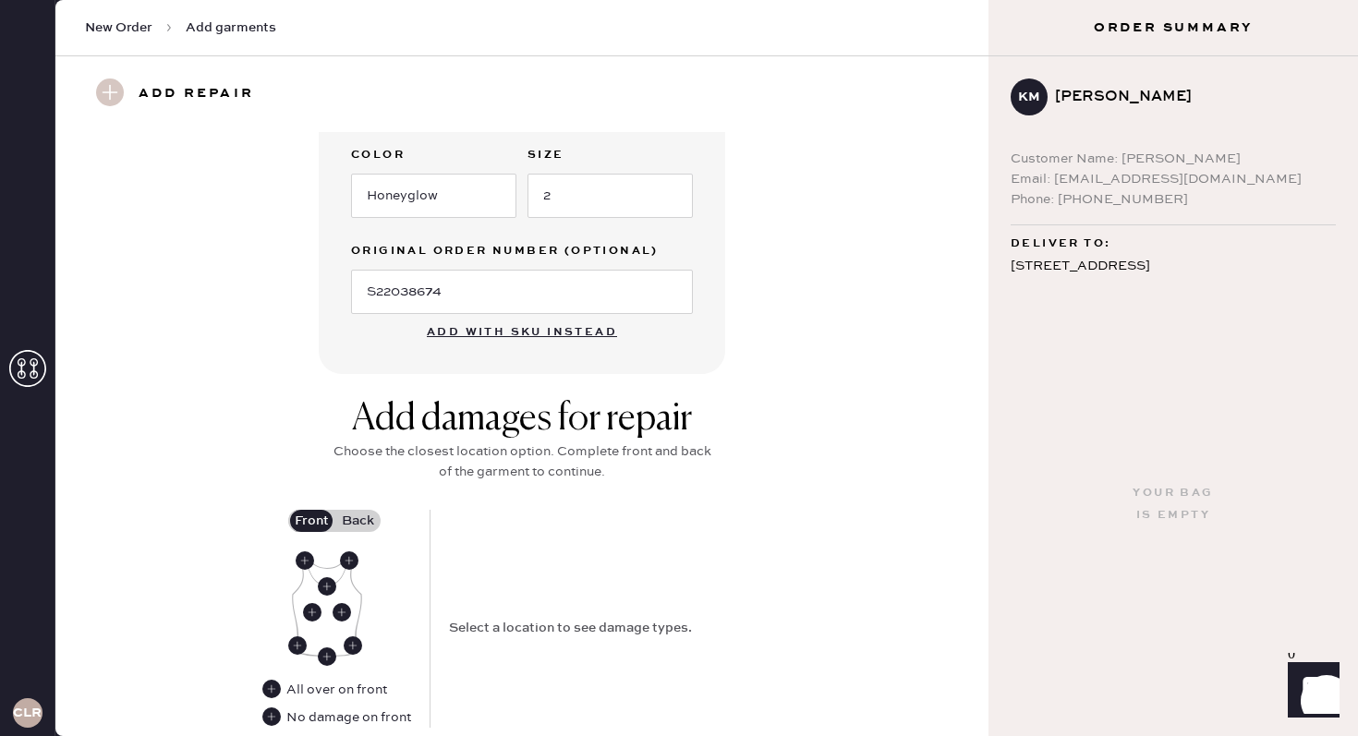
scroll to position [625, 0]
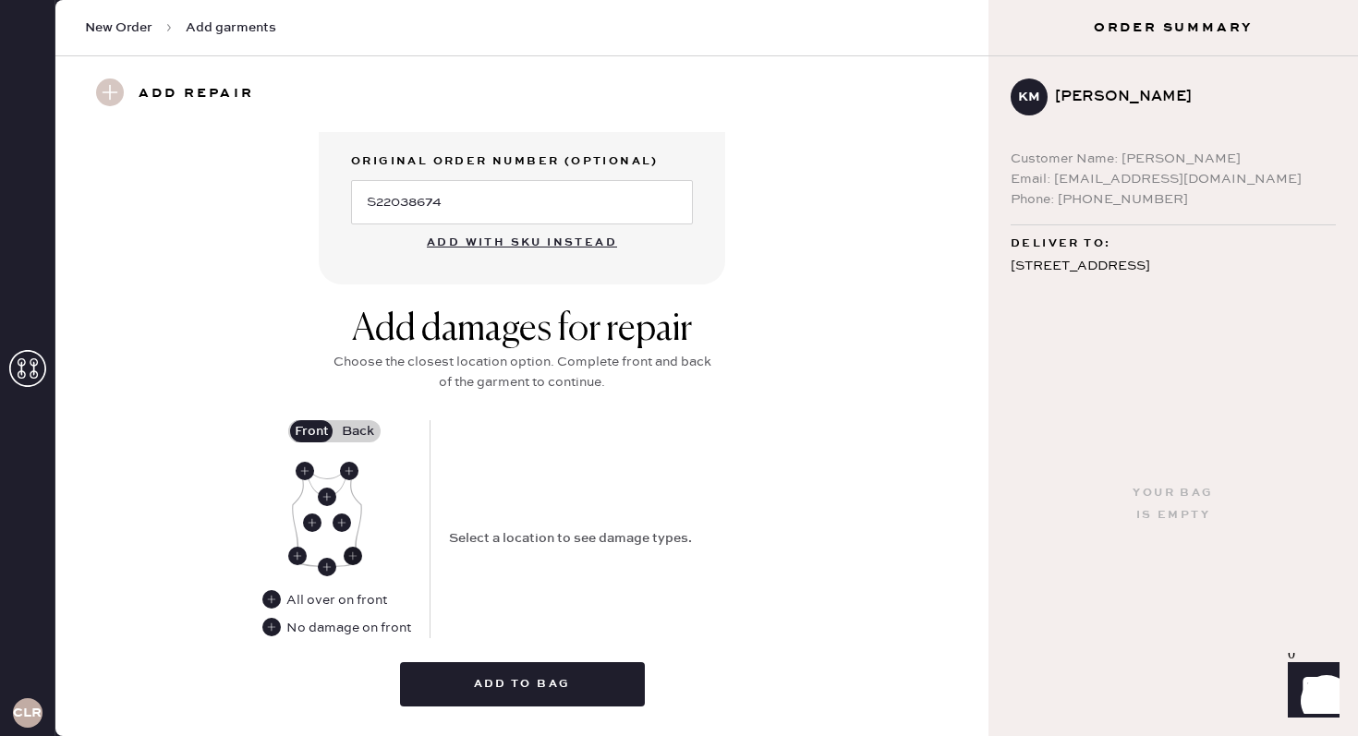
click at [352, 556] on use at bounding box center [353, 556] width 18 height 18
click at [512, 528] on select "Select Broken / Ripped Hem Broken Beads Broken Belt Loop Broken Button Broken C…" at bounding box center [615, 516] width 333 height 44
select select "1913"
click at [449, 494] on select "Select Broken / Ripped Hem Broken Beads Broken Belt Loop Broken Button Broken C…" at bounding box center [615, 516] width 333 height 44
select select
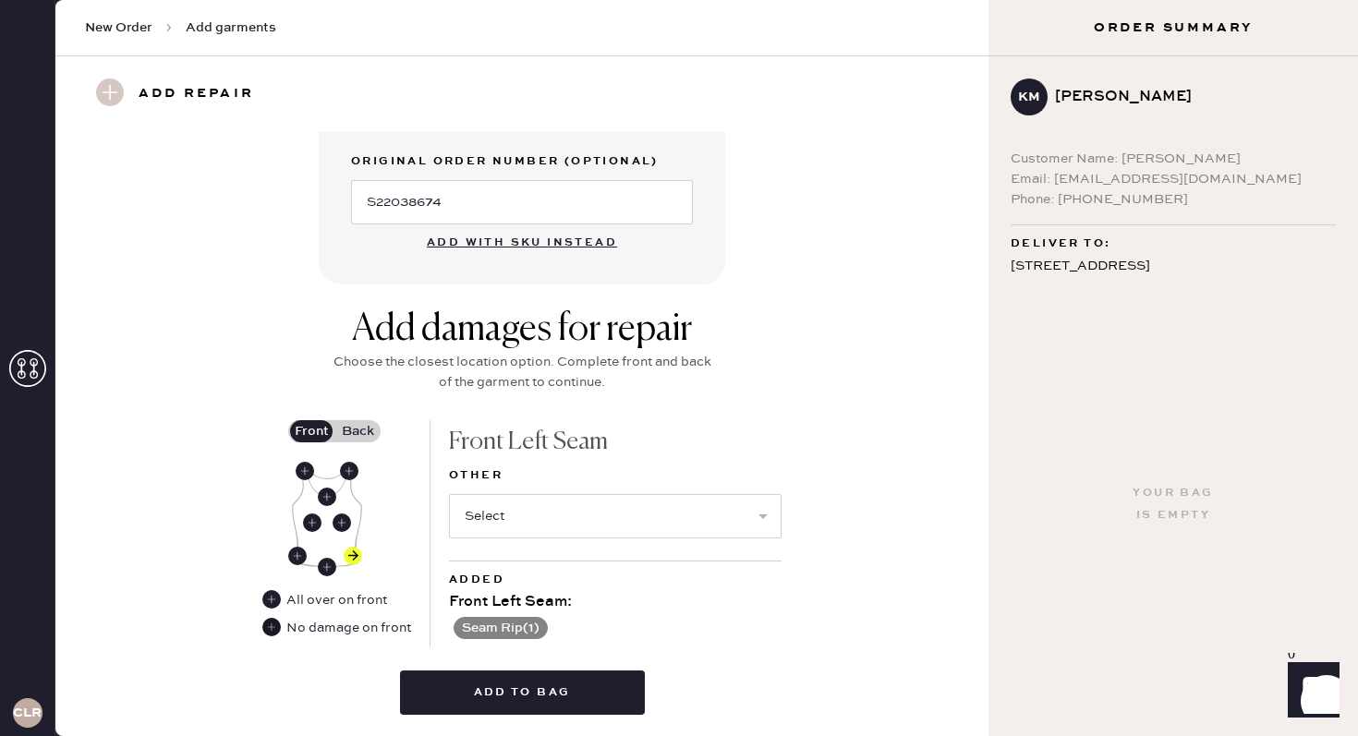
click at [276, 628] on use at bounding box center [271, 627] width 18 height 18
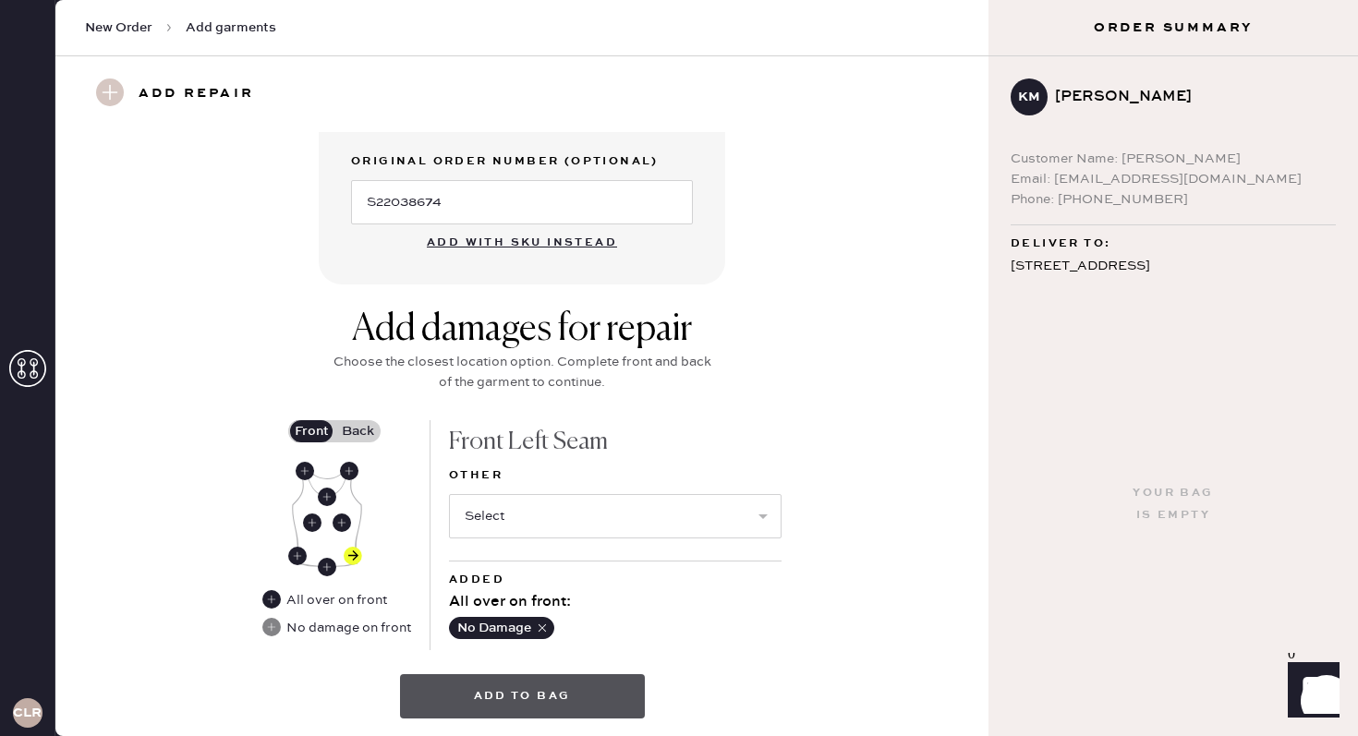
click at [493, 700] on button "Add to bag" at bounding box center [522, 696] width 245 height 44
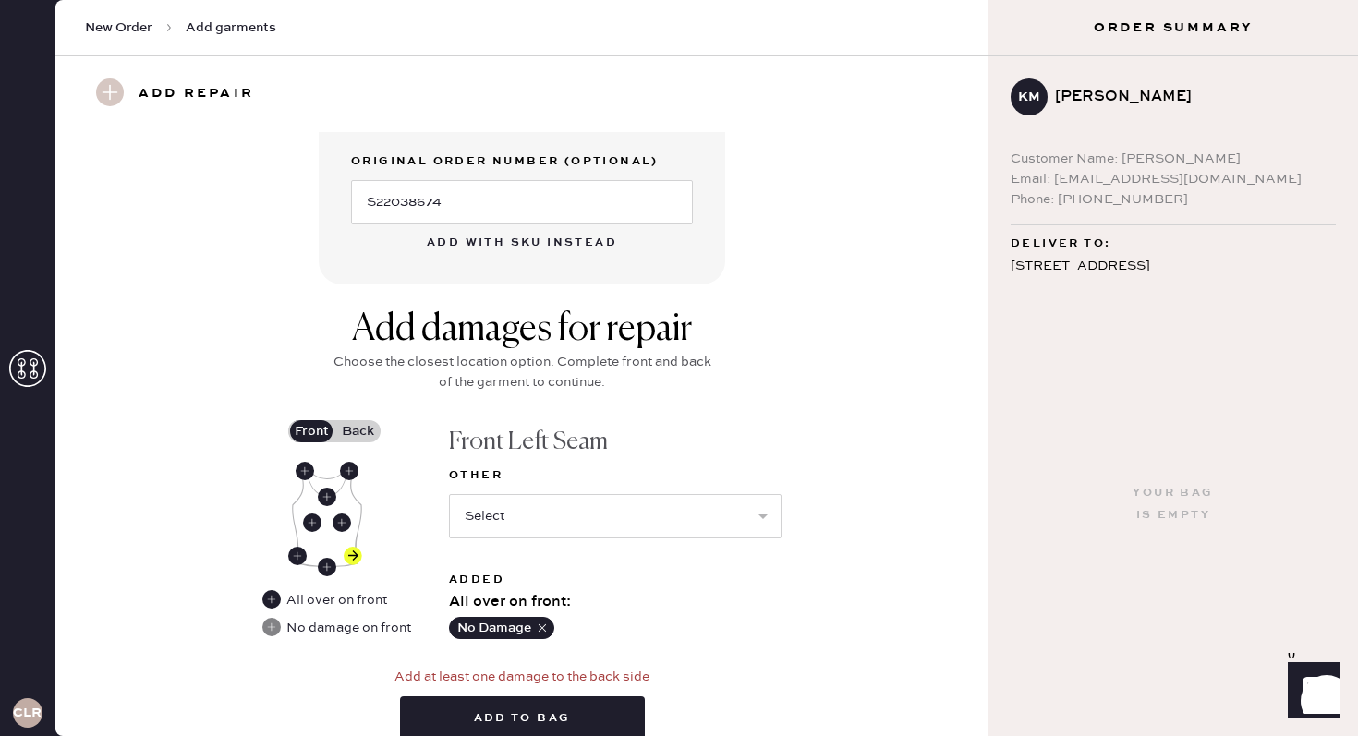
click at [500, 625] on button "No Damage" at bounding box center [501, 628] width 105 height 22
click at [607, 527] on select "Select Broken / Ripped Hem Broken Beads Broken Belt Loop Broken Button Broken C…" at bounding box center [615, 516] width 333 height 44
click at [273, 631] on use at bounding box center [271, 627] width 18 height 18
click at [351, 627] on div "No damage on front" at bounding box center [348, 628] width 125 height 20
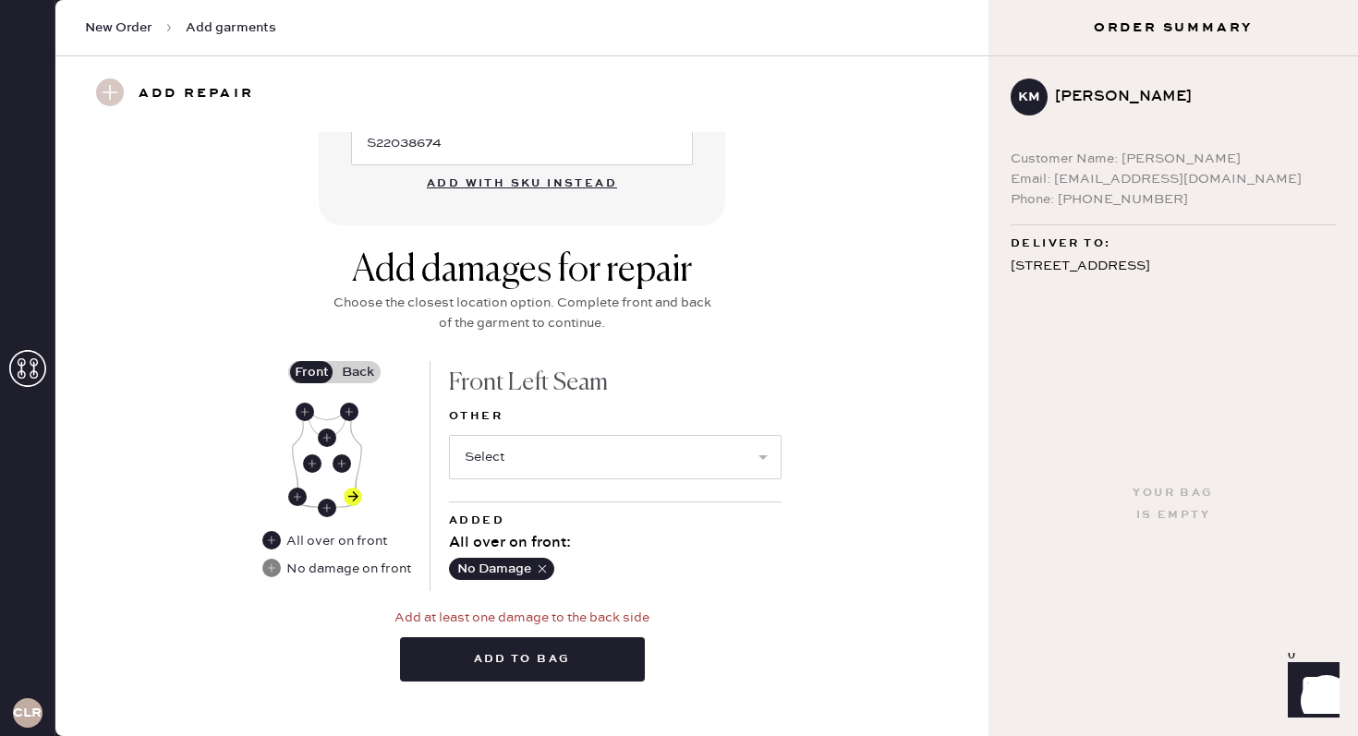
scroll to position [738, 0]
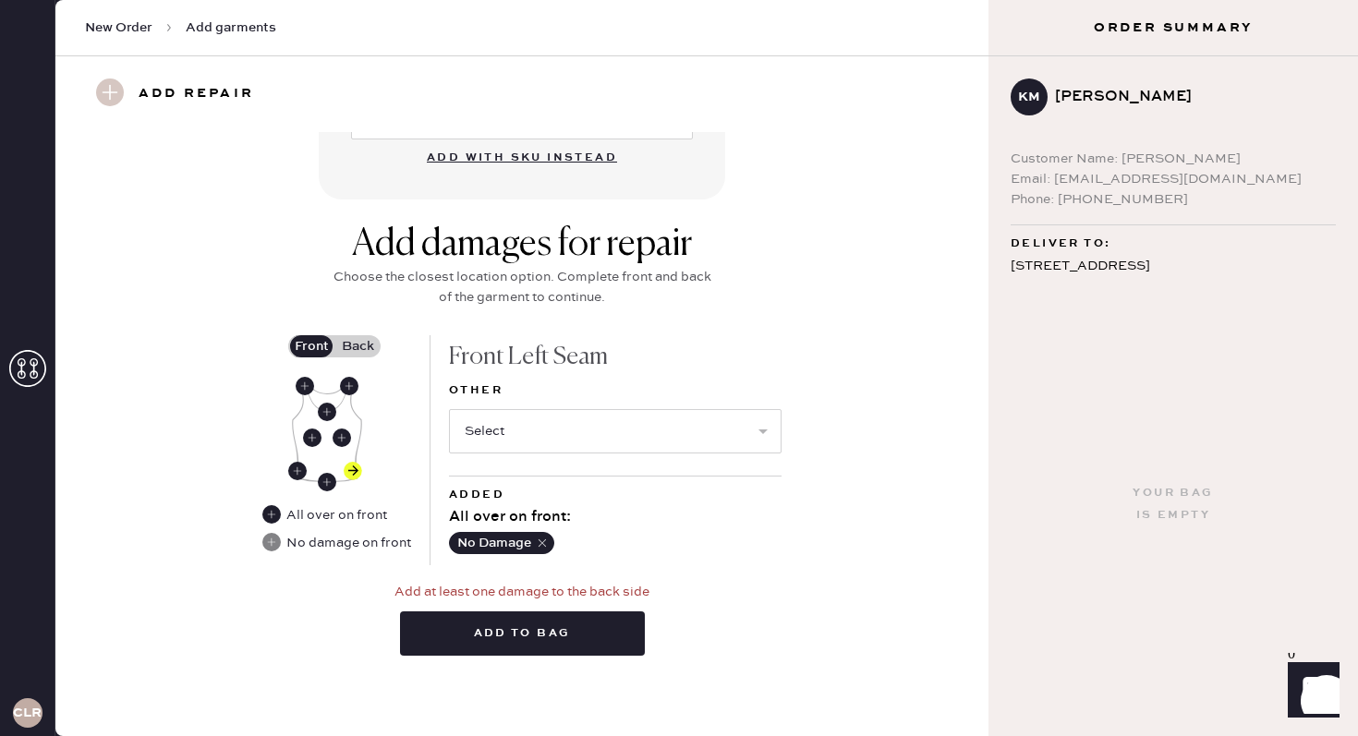
click at [545, 544] on icon "button" at bounding box center [542, 543] width 13 height 13
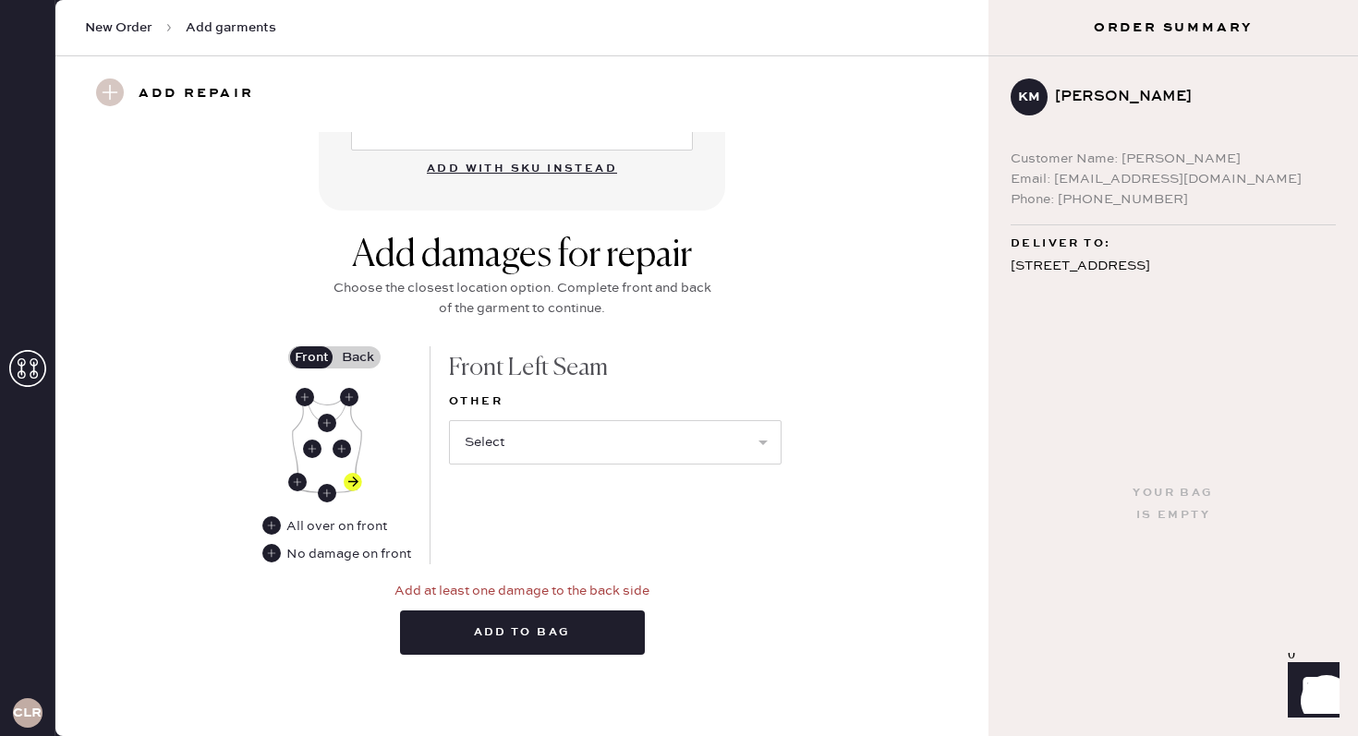
scroll to position [726, 0]
click at [570, 422] on select "Select Broken / Ripped Hem Broken Beads Broken Belt Loop Broken Button Broken C…" at bounding box center [615, 443] width 333 height 44
select select "1913"
click at [449, 421] on select "Select Broken / Ripped Hem Broken Beads Broken Belt Loop Broken Button Broken C…" at bounding box center [615, 443] width 333 height 44
select select
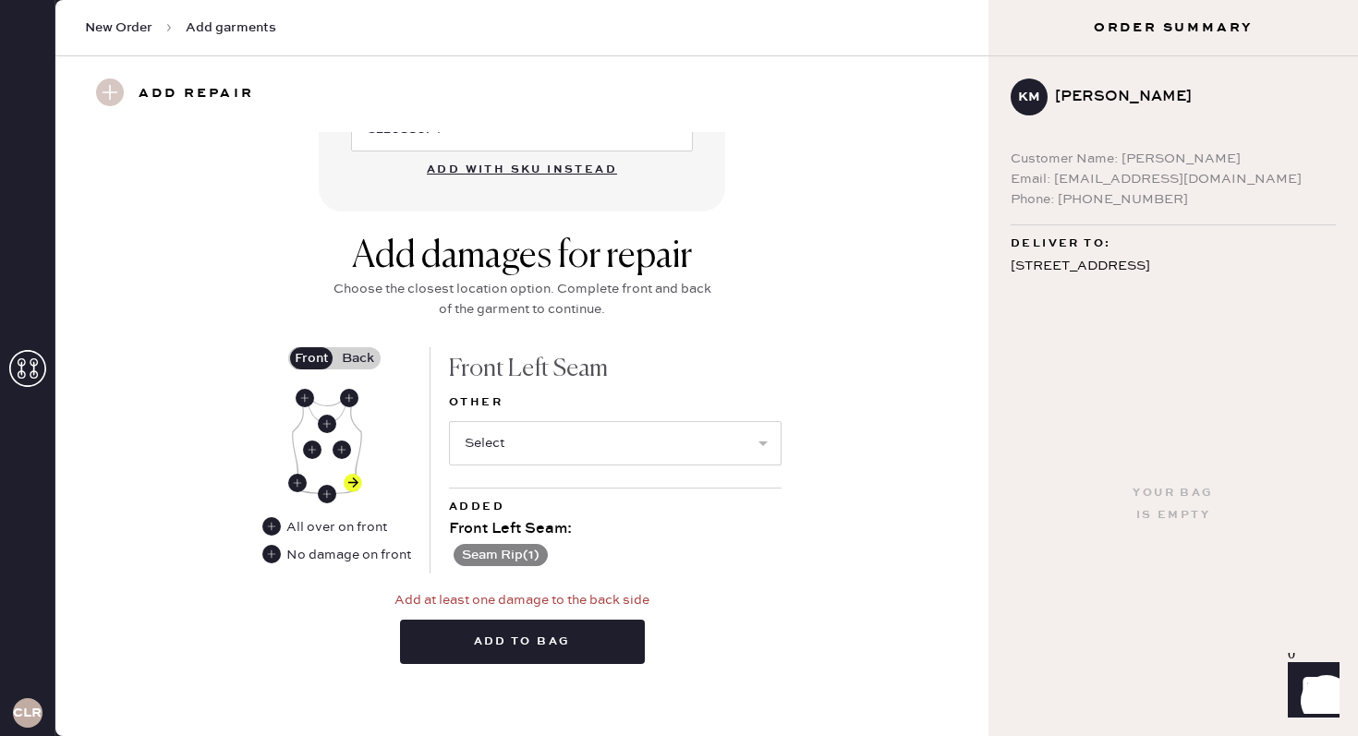
click at [362, 362] on label "Back" at bounding box center [357, 358] width 46 height 22
click at [358, 358] on input "Back" at bounding box center [358, 358] width 0 height 0
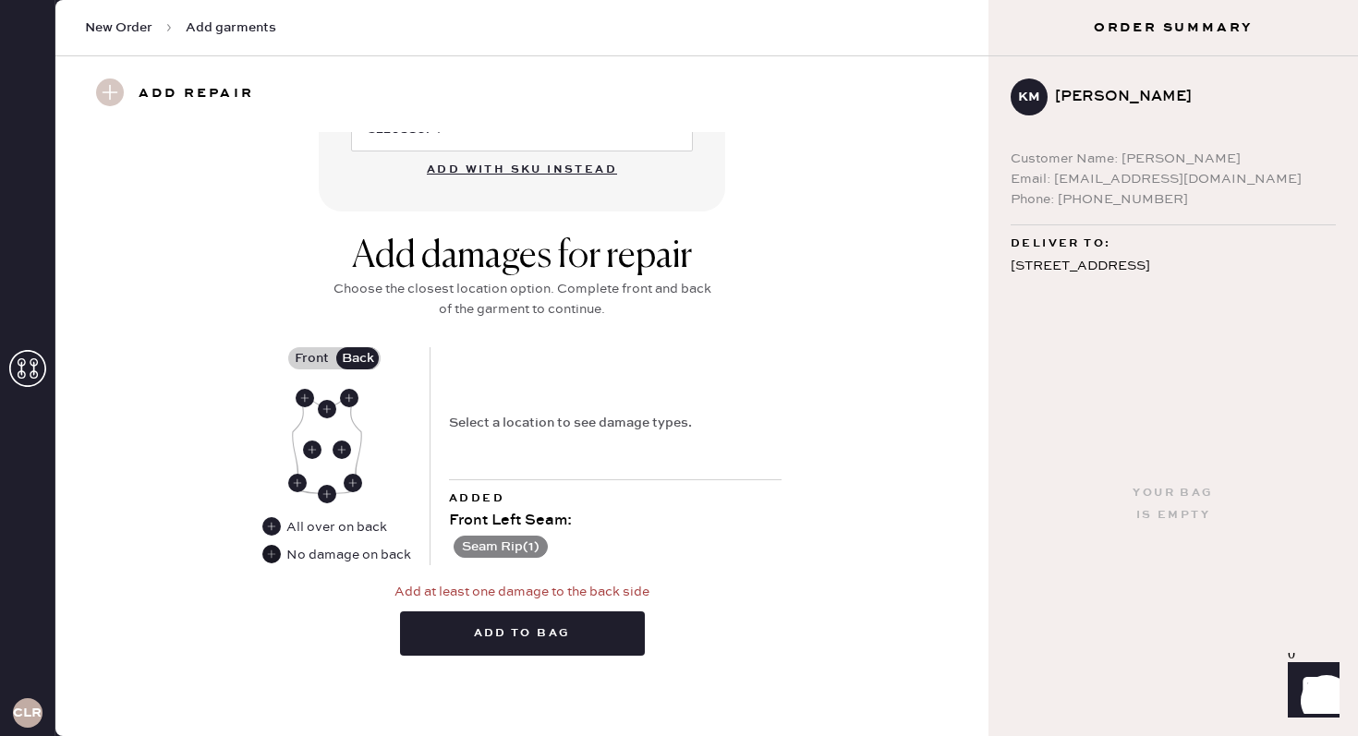
click at [270, 552] on use at bounding box center [271, 554] width 18 height 18
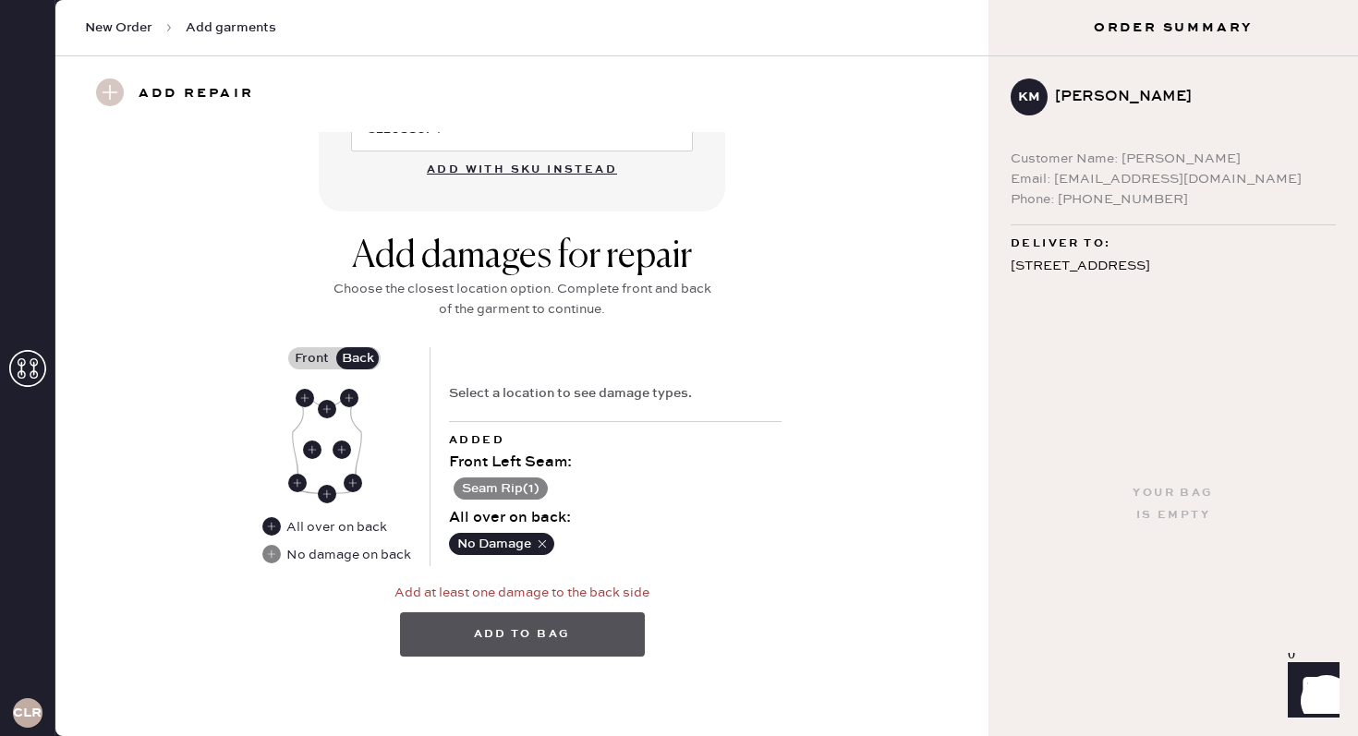
click at [478, 643] on button "Add to bag" at bounding box center [522, 635] width 245 height 44
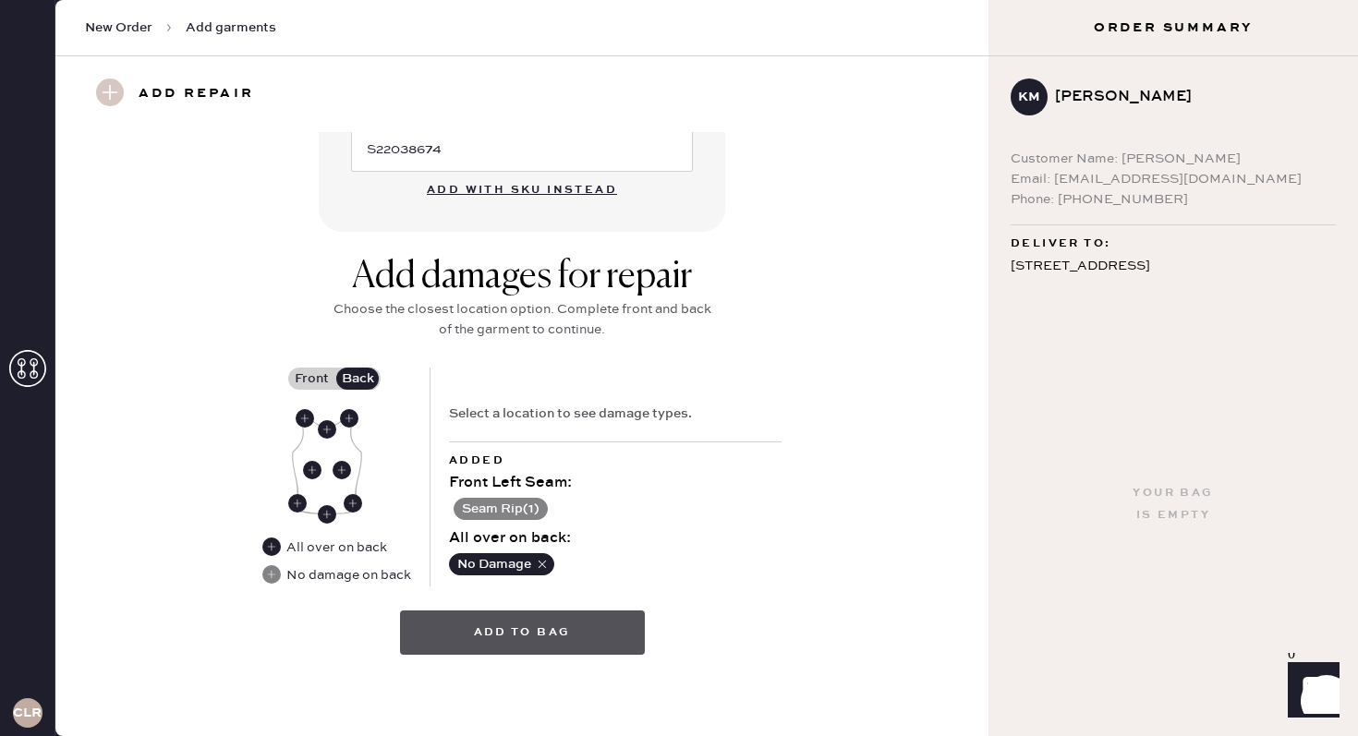
scroll to position [705, 0]
click at [478, 643] on button "Add to bag" at bounding box center [522, 634] width 245 height 44
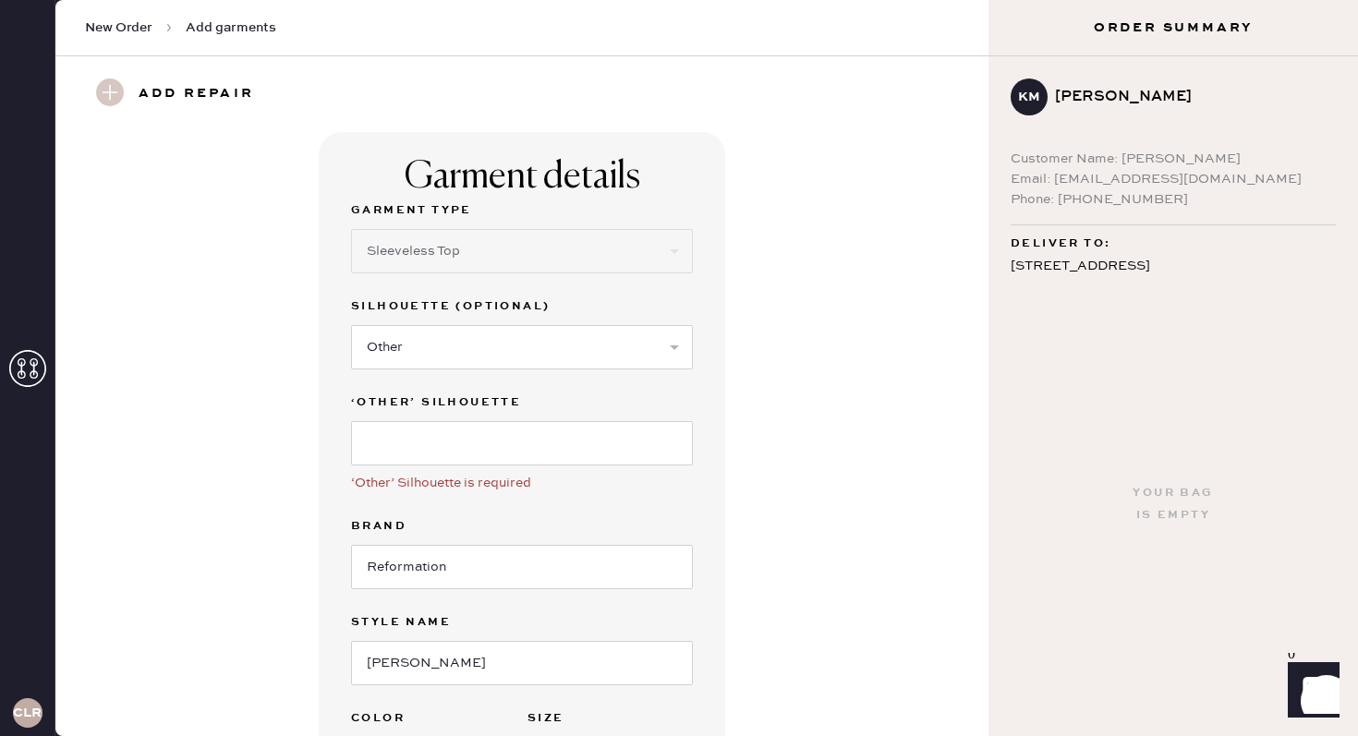
scroll to position [12, 0]
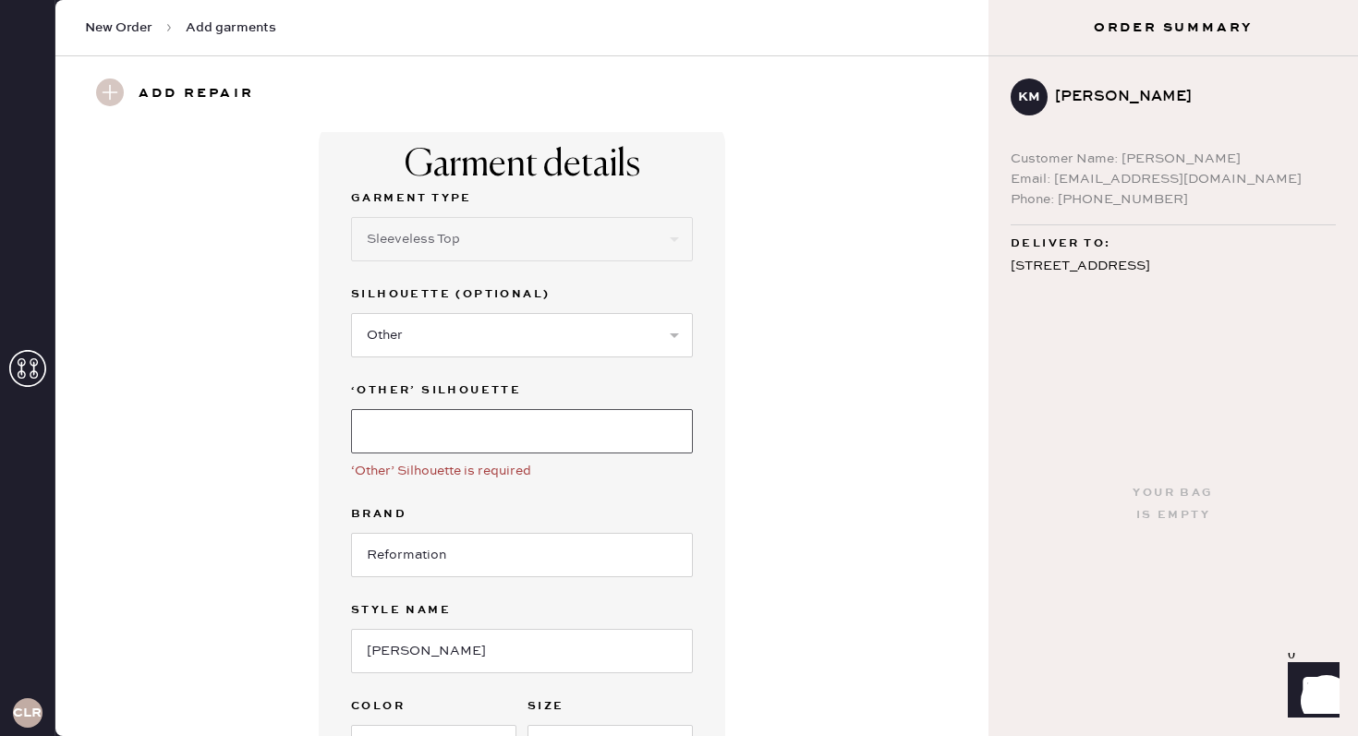
click at [440, 431] on input at bounding box center [522, 431] width 342 height 44
click at [544, 421] on input at bounding box center [522, 431] width 342 height 44
click at [531, 339] on select "Select Crop top Full Length Other" at bounding box center [522, 335] width 342 height 44
select select "70"
click at [351, 313] on select "Select Crop top Full Length Other" at bounding box center [522, 335] width 342 height 44
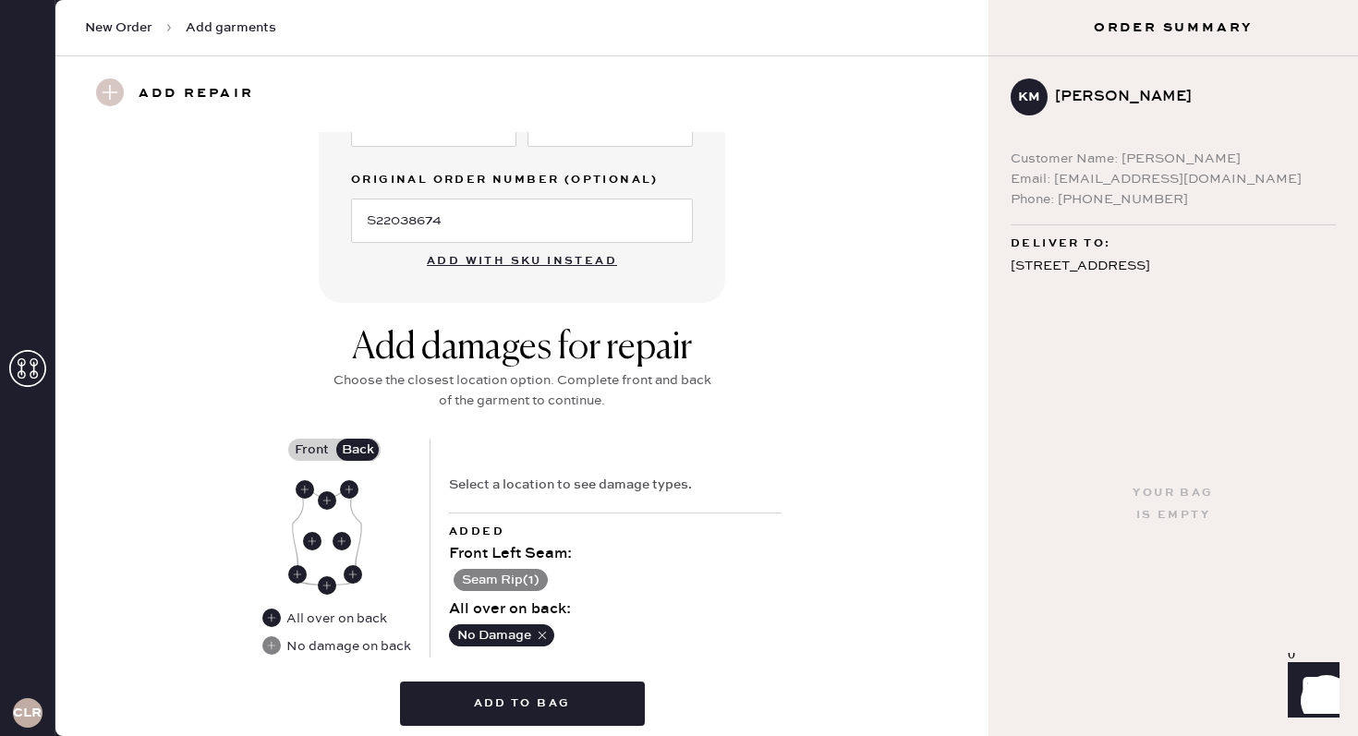
scroll to position [616, 0]
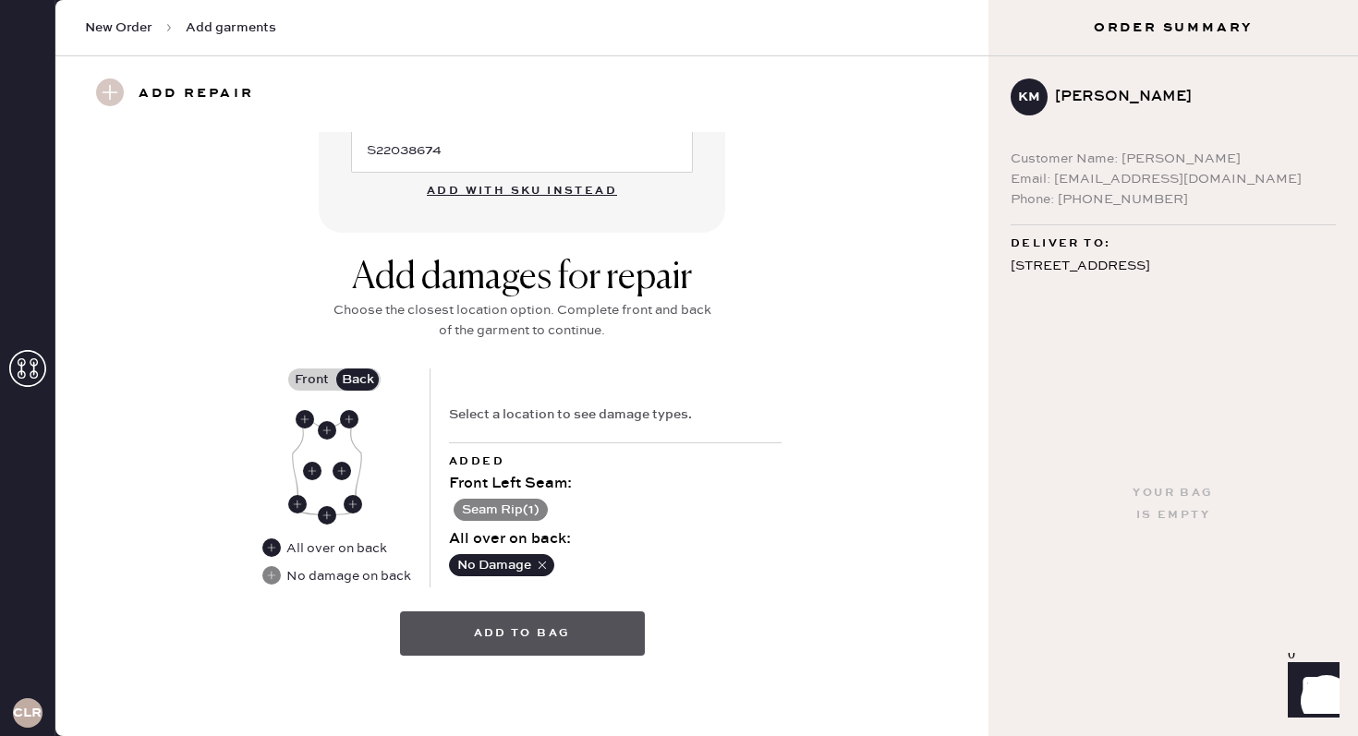
click at [516, 644] on button "Add to bag" at bounding box center [522, 634] width 245 height 44
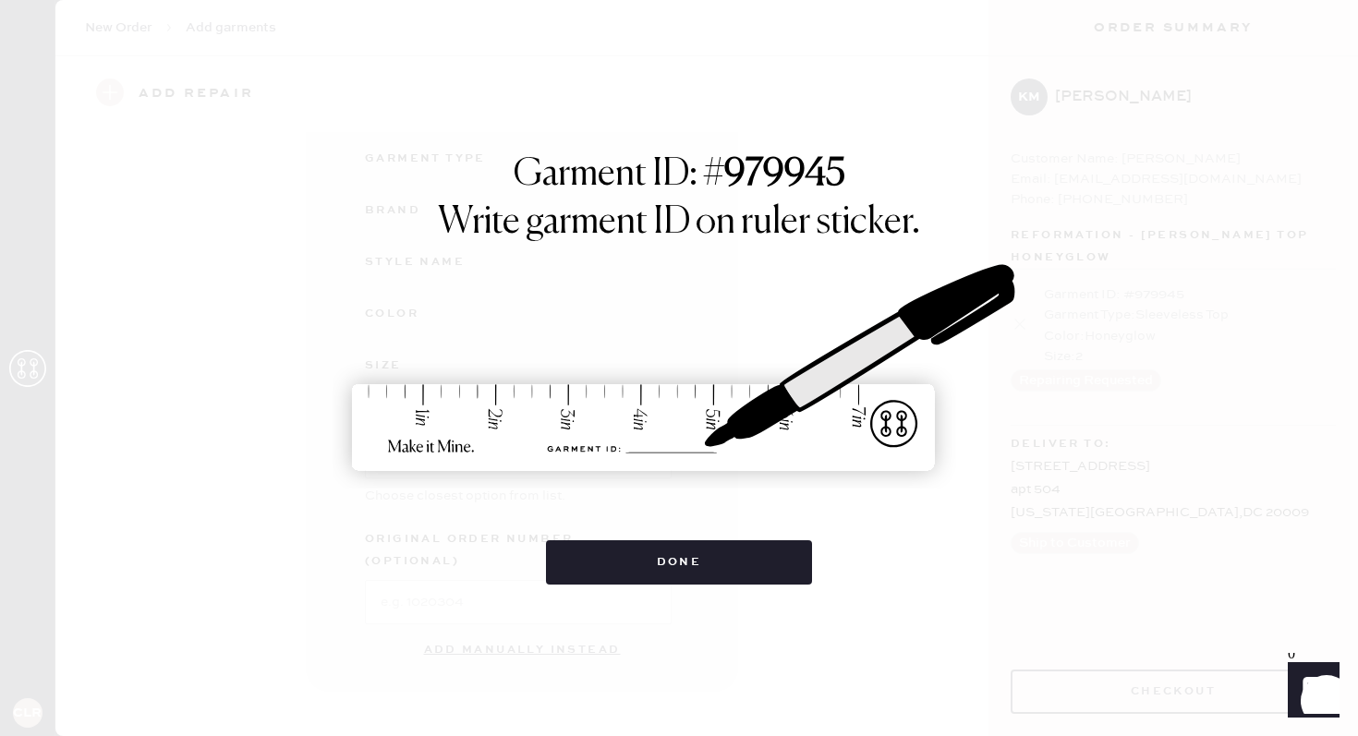
scroll to position [173, 0]
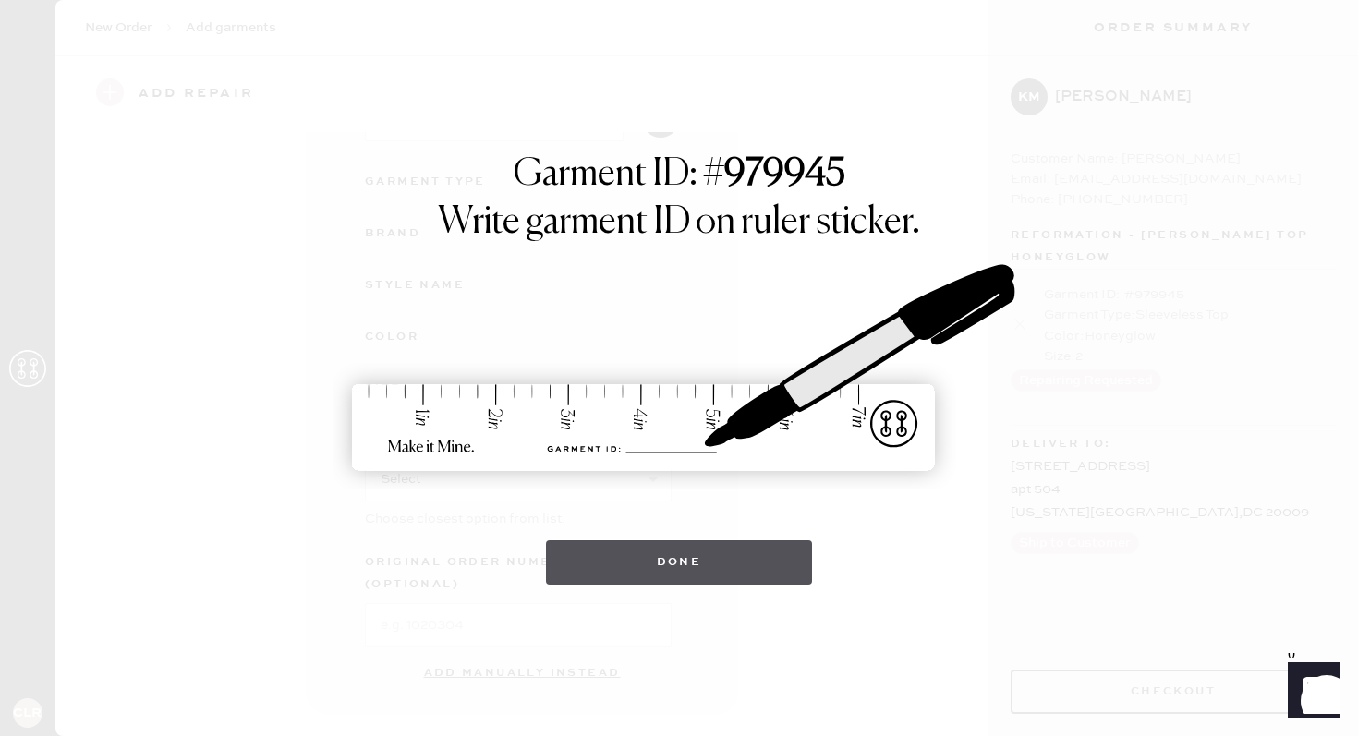
click at [733, 569] on button "Done" at bounding box center [679, 562] width 267 height 44
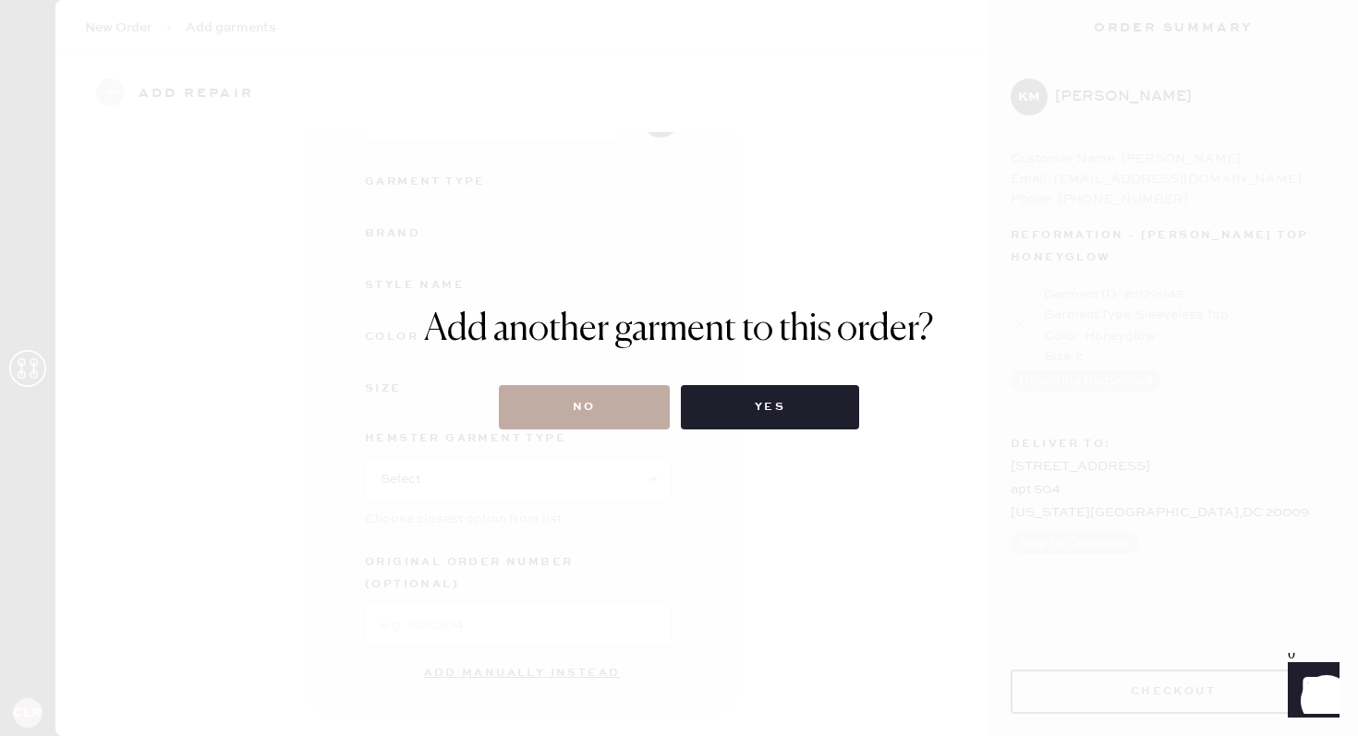
click at [595, 413] on button "No" at bounding box center [584, 407] width 171 height 44
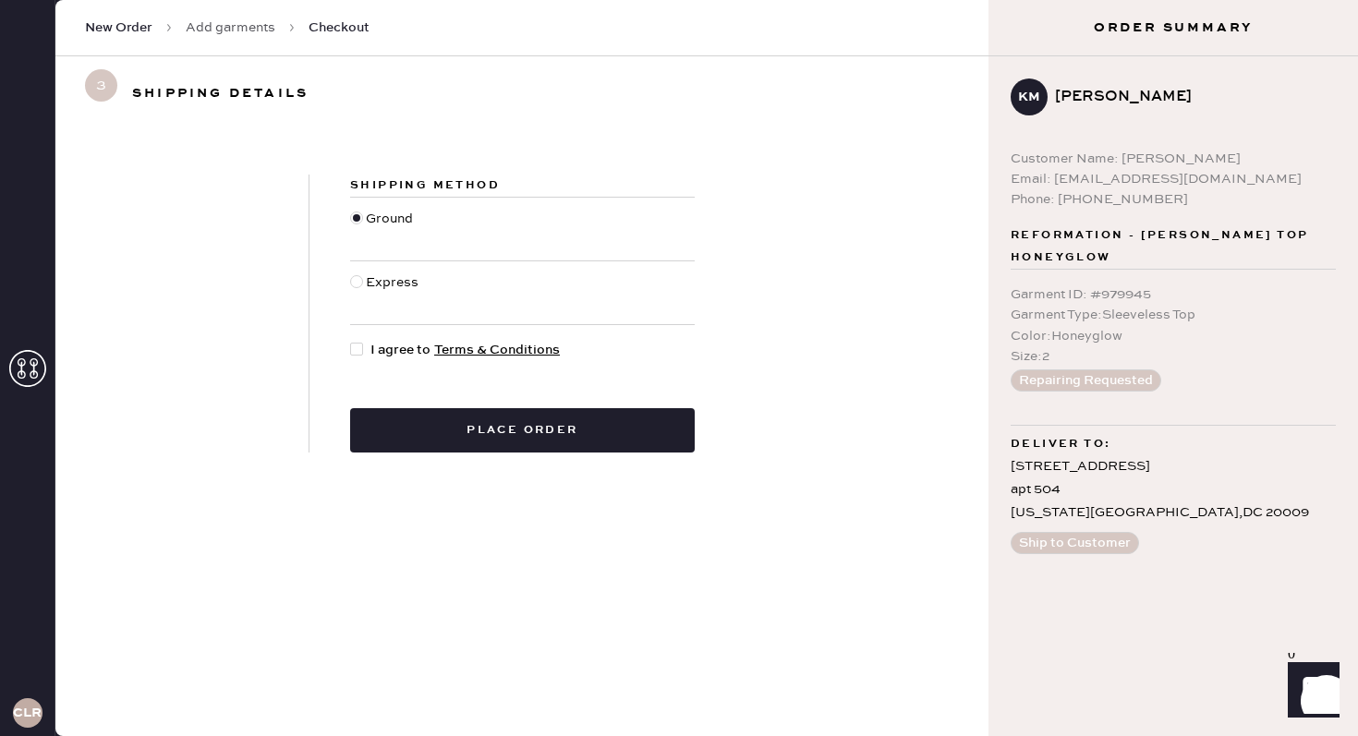
click at [358, 346] on div at bounding box center [356, 349] width 13 height 13
click at [351, 341] on input "I agree to Terms & Conditions" at bounding box center [350, 340] width 1 height 1
checkbox input "true"
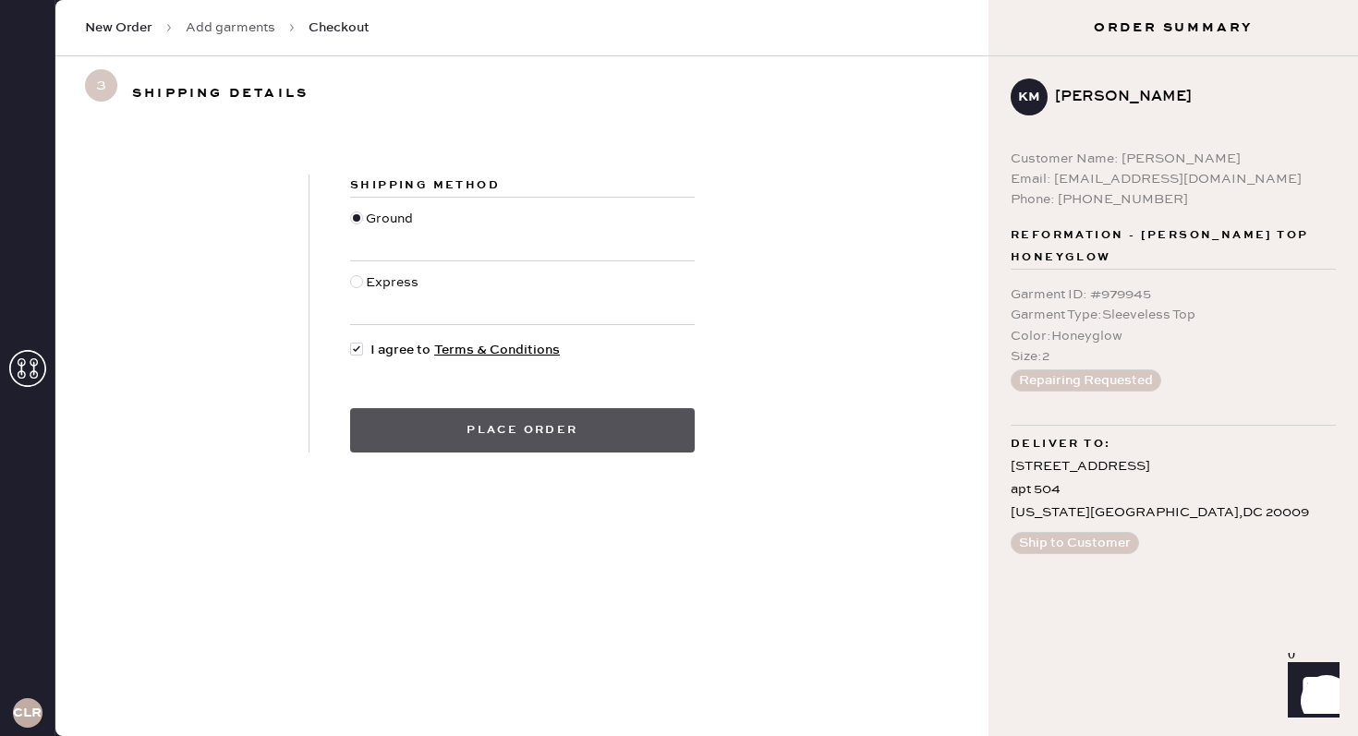
click at [422, 439] on button "Place order" at bounding box center [522, 430] width 345 height 44
